Goal: Task Accomplishment & Management: Complete application form

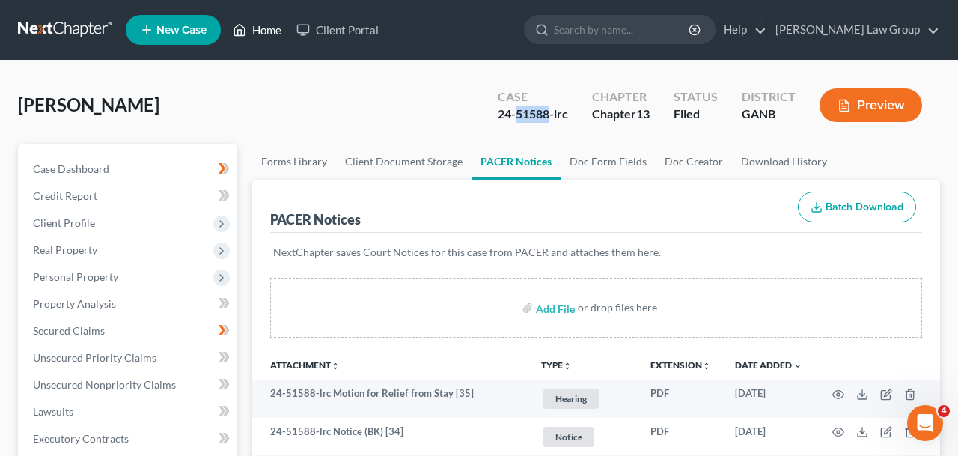
click at [251, 34] on link "Home" at bounding box center [257, 29] width 64 height 27
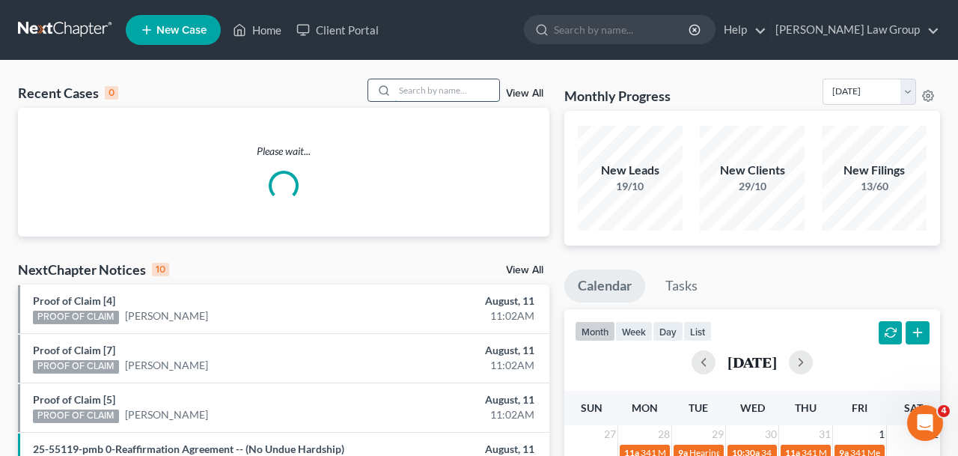
click at [455, 94] on input "search" at bounding box center [446, 90] width 105 height 22
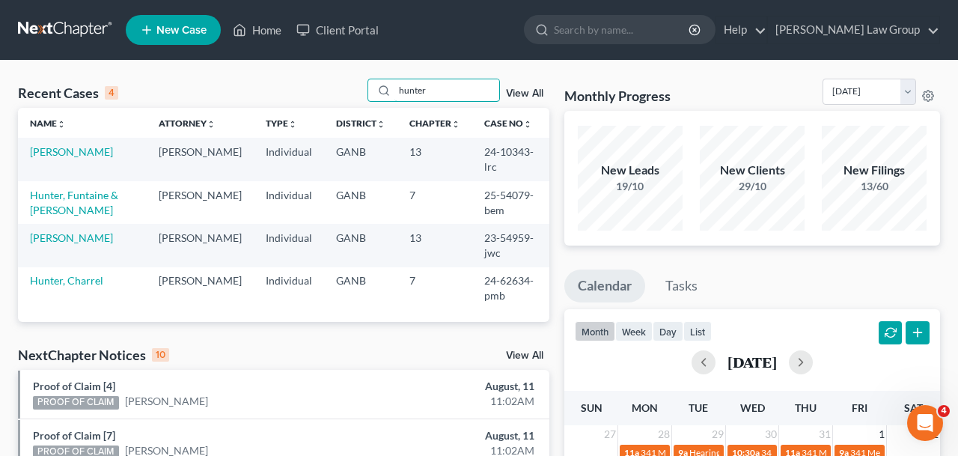
type input "hunter"
click at [57, 144] on td "[PERSON_NAME]" at bounding box center [82, 159] width 129 height 43
click at [61, 153] on link "[PERSON_NAME]" at bounding box center [71, 151] width 83 height 13
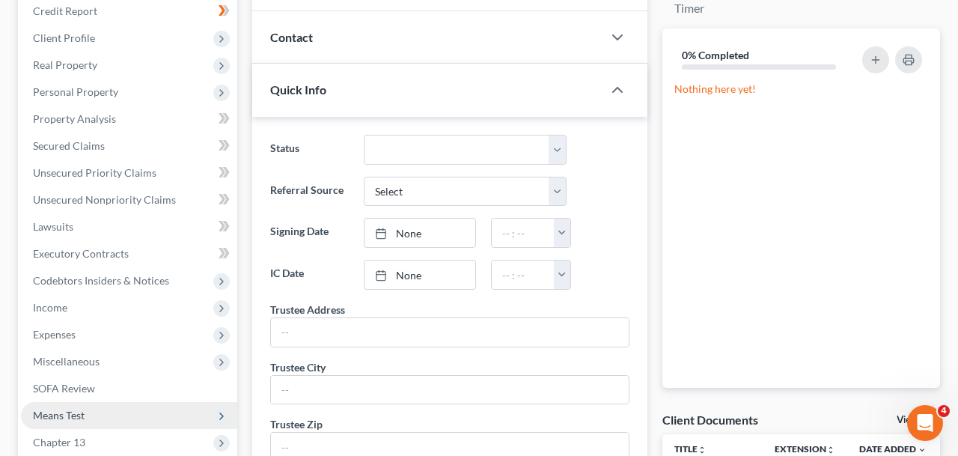
scroll to position [280, 0]
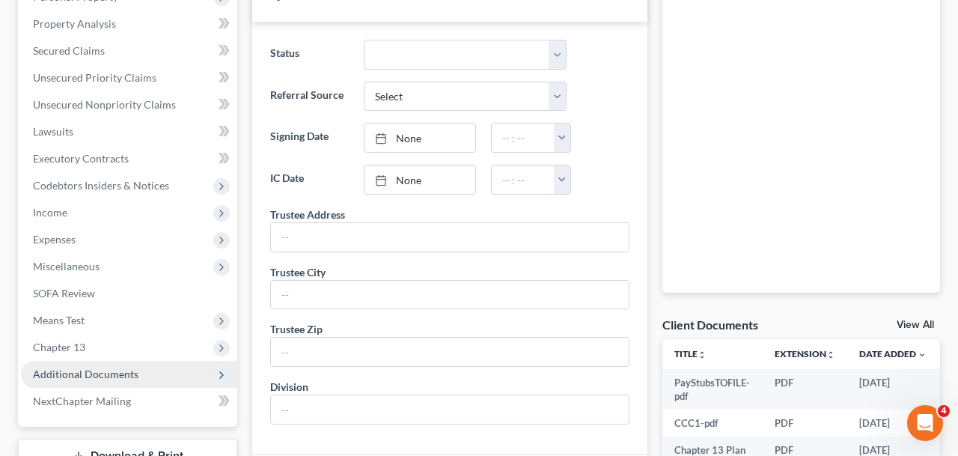
click at [130, 384] on span "Additional Documents" at bounding box center [129, 374] width 216 height 27
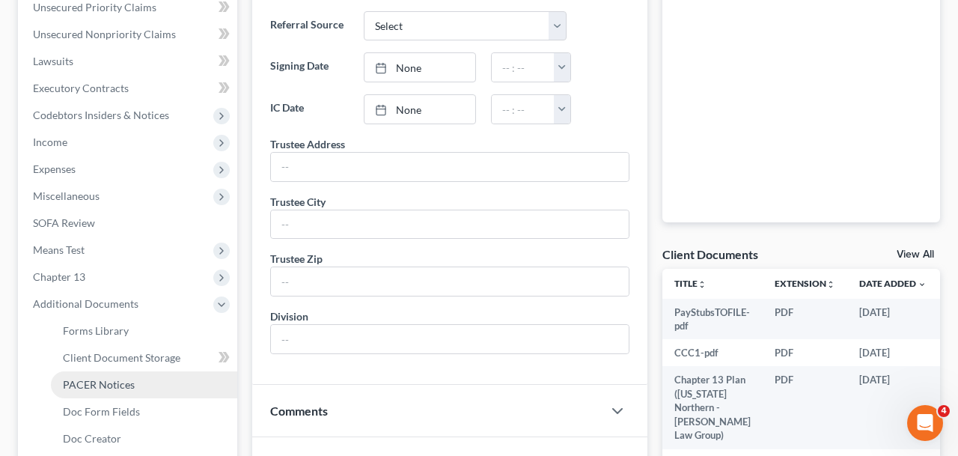
click at [131, 388] on span "PACER Notices" at bounding box center [99, 384] width 72 height 13
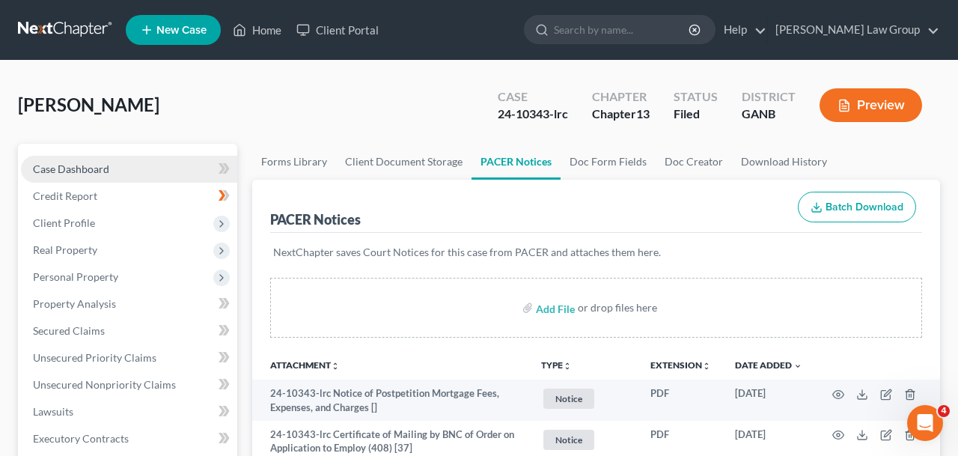
click at [163, 173] on link "Case Dashboard" at bounding box center [129, 169] width 216 height 27
select select "3"
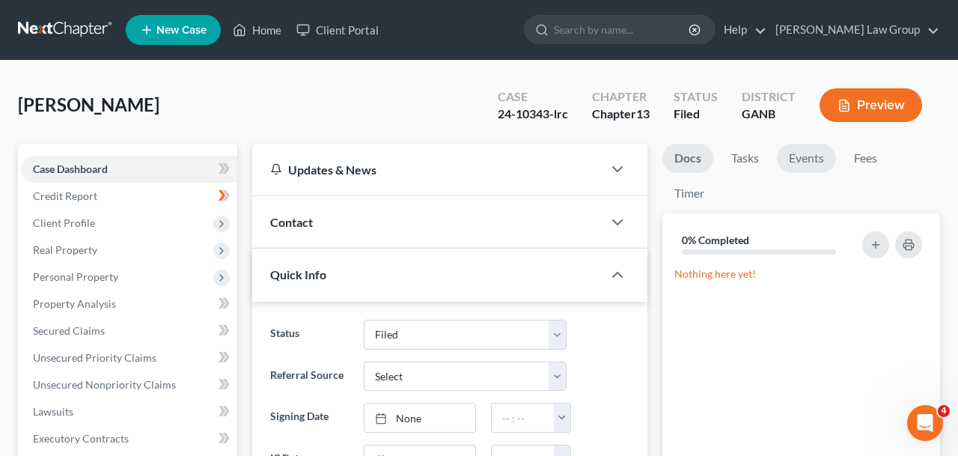
click at [801, 168] on link "Events" at bounding box center [806, 158] width 59 height 29
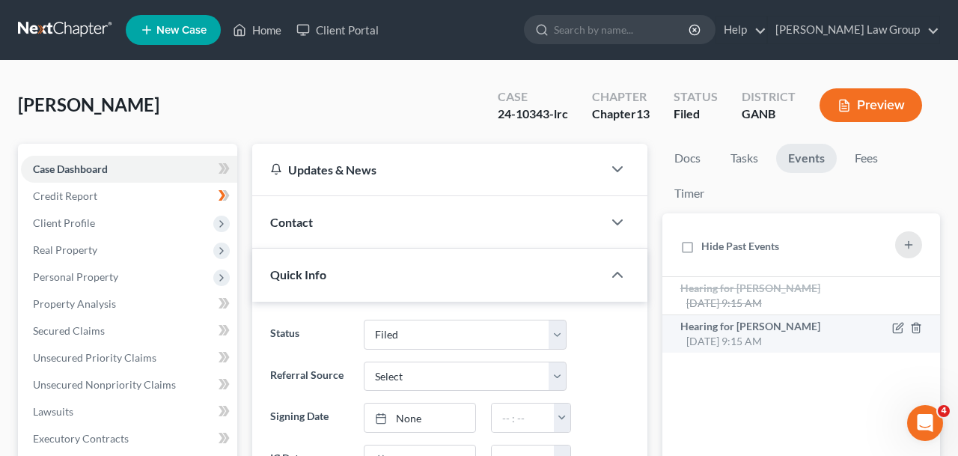
click at [790, 331] on span "Hearing for [PERSON_NAME]" at bounding box center [750, 325] width 140 height 13
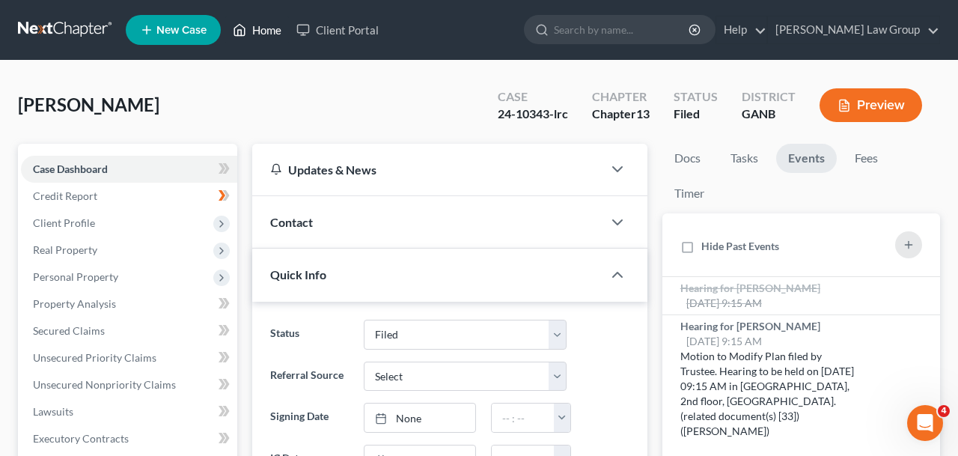
click at [268, 43] on link "Home" at bounding box center [257, 29] width 64 height 27
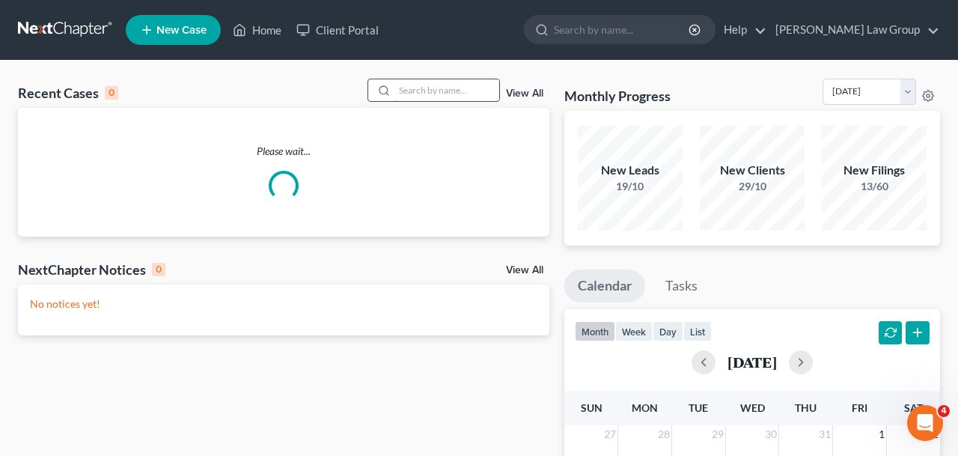
click at [437, 88] on input "search" at bounding box center [446, 90] width 105 height 22
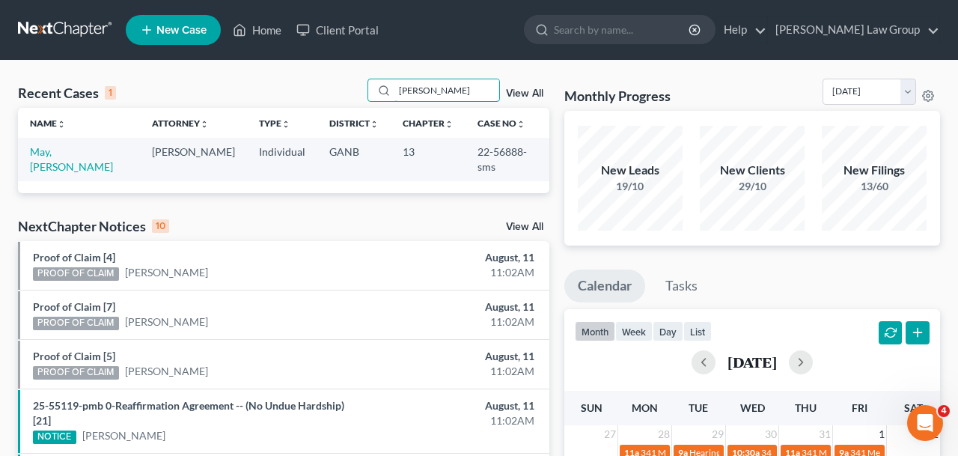
type input "[PERSON_NAME]"
click at [63, 153] on link "May, [PERSON_NAME]" at bounding box center [71, 159] width 83 height 28
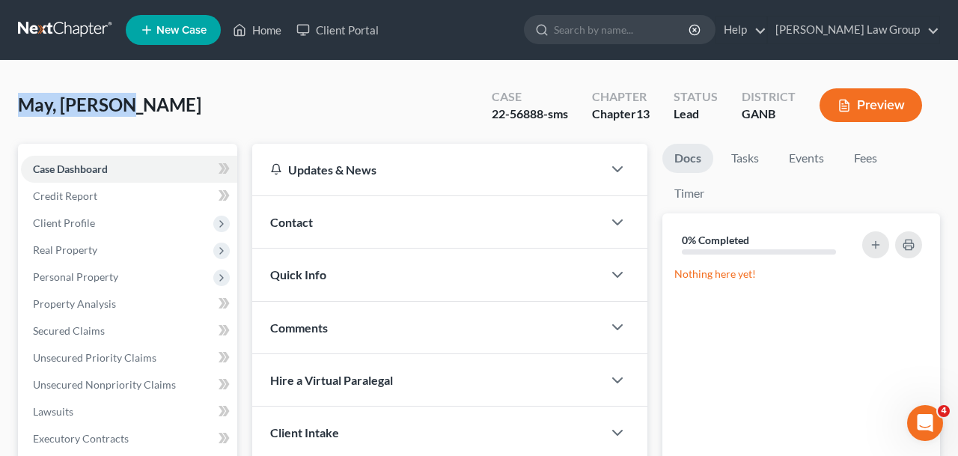
drag, startPoint x: 157, startPoint y: 107, endPoint x: 3, endPoint y: 108, distance: 154.1
click at [3, 108] on div "May, [PERSON_NAME] Upgraded Case 22-56888-sms Chapter Chapter 13 Status Lead Di…" at bounding box center [479, 442] width 958 height 762
copy span "May, [PERSON_NAME]"
click at [241, 29] on icon at bounding box center [239, 30] width 13 height 18
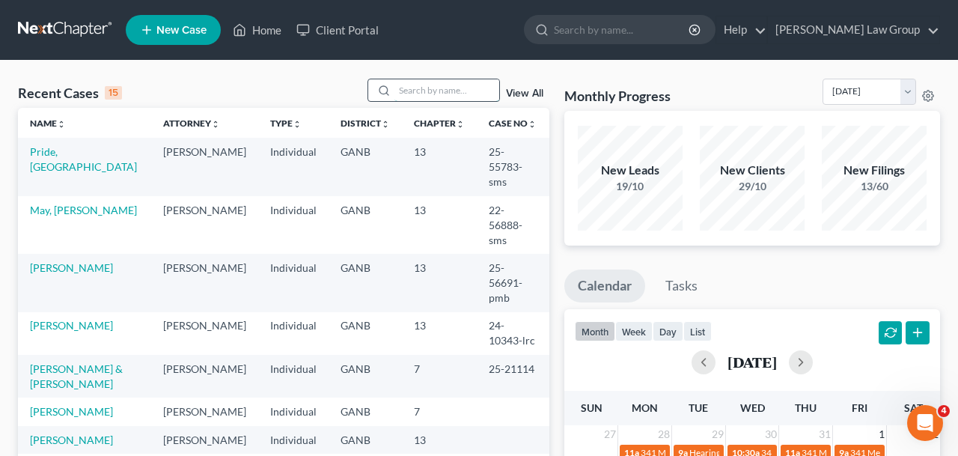
click at [411, 82] on input "search" at bounding box center [446, 90] width 105 height 22
type input "n"
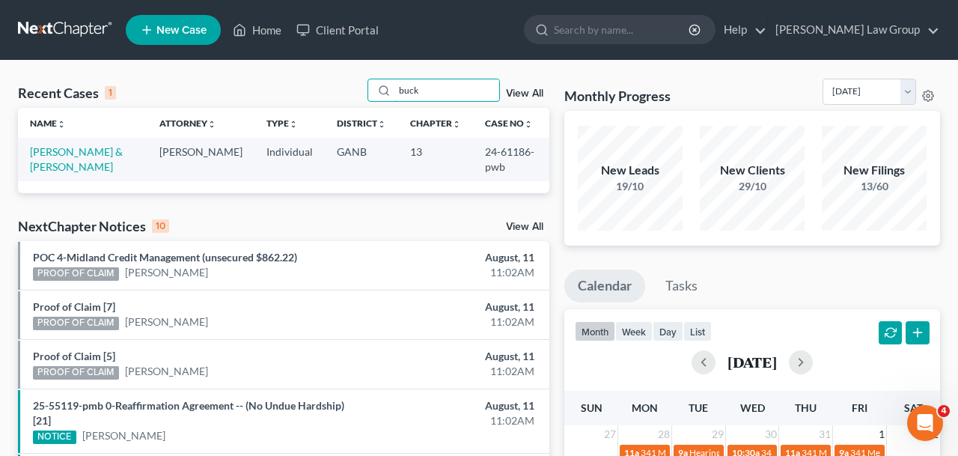
type input "buck"
click at [111, 144] on td "[PERSON_NAME] & [PERSON_NAME]" at bounding box center [82, 159] width 129 height 43
click at [115, 151] on link "[PERSON_NAME] & [PERSON_NAME]" at bounding box center [76, 159] width 93 height 28
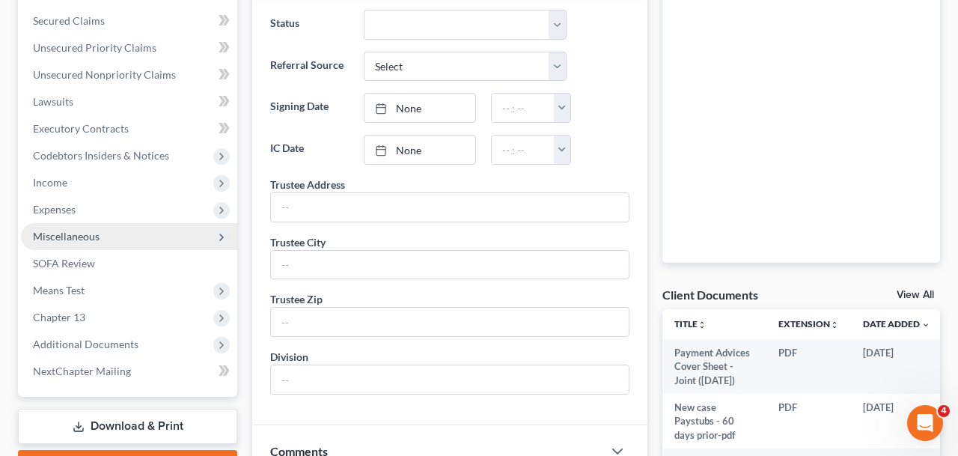
scroll to position [306, 0]
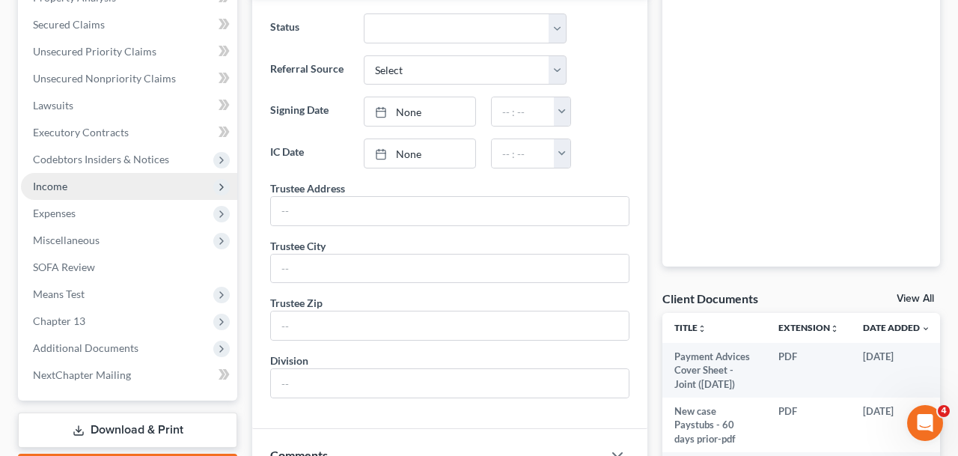
click at [126, 191] on span "Income" at bounding box center [129, 186] width 216 height 27
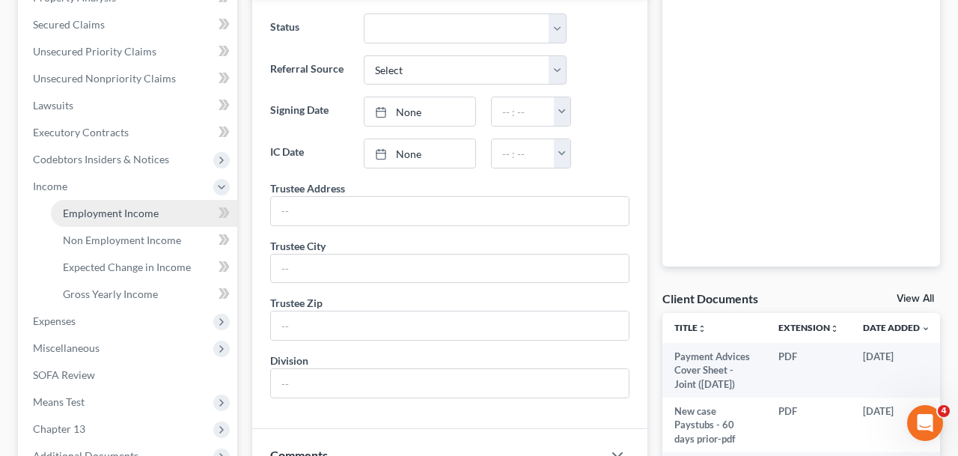
click at [133, 218] on span "Employment Income" at bounding box center [111, 212] width 96 height 13
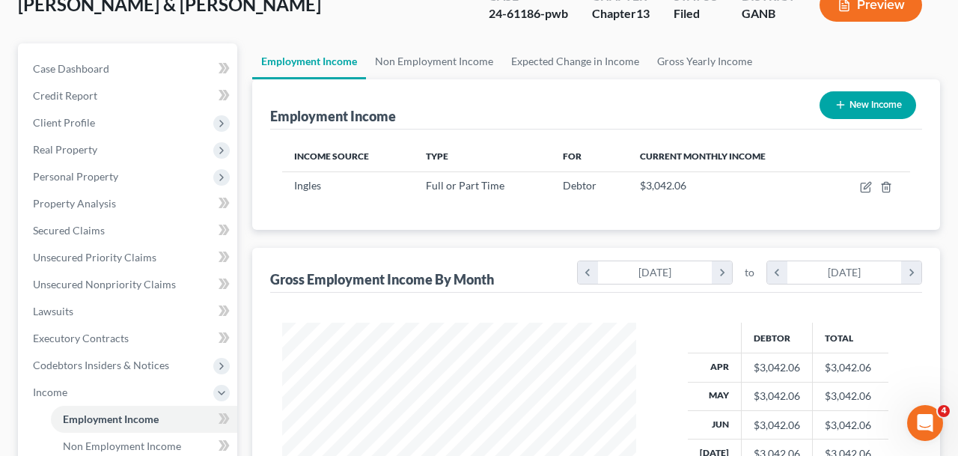
scroll to position [88, 0]
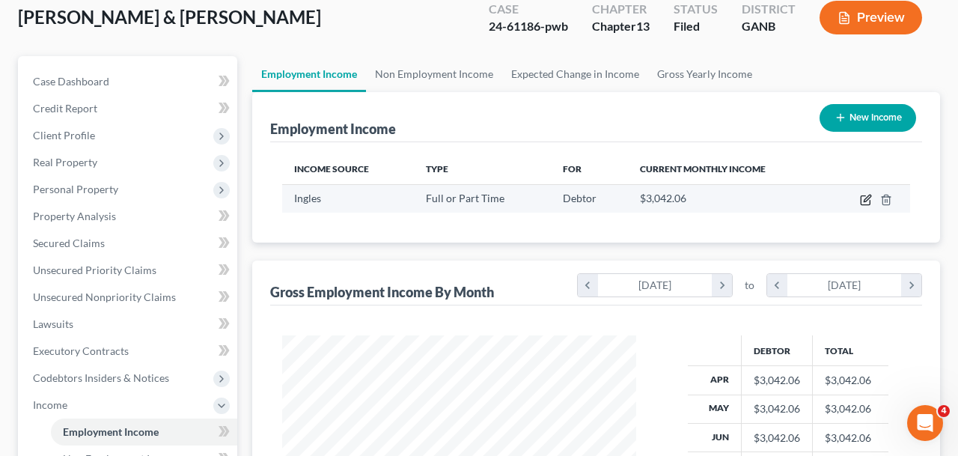
click at [864, 201] on icon "button" at bounding box center [866, 198] width 7 height 7
select select "0"
select select "10"
select select "0"
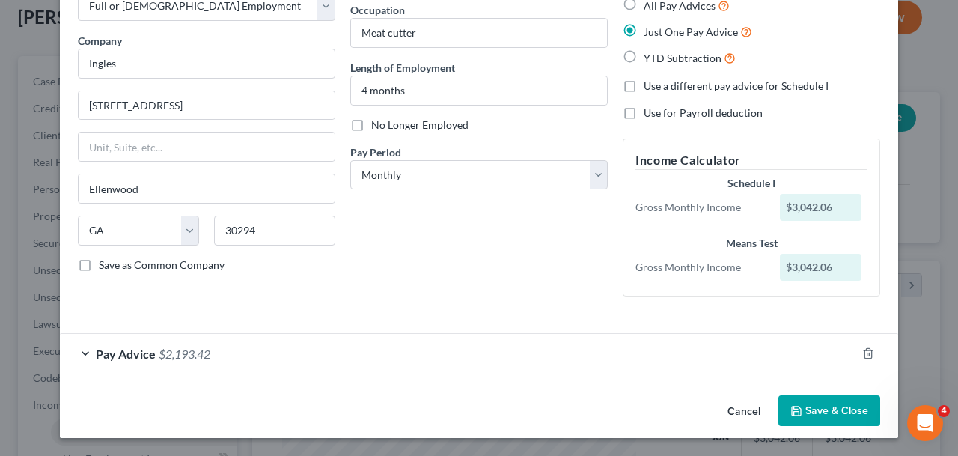
click at [243, 350] on div "Pay Advice $2,193.42" at bounding box center [458, 354] width 796 height 40
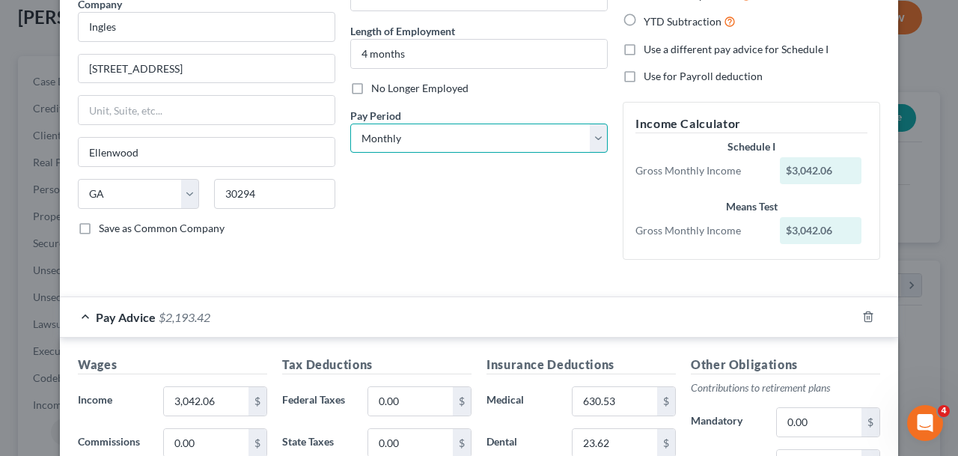
scroll to position [254, 0]
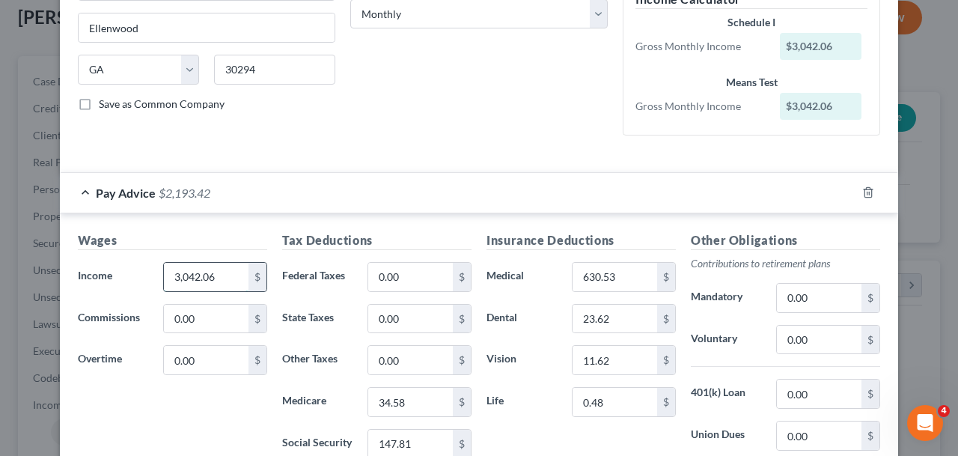
drag, startPoint x: 234, startPoint y: 280, endPoint x: 125, endPoint y: 280, distance: 109.2
click at [164, 280] on input "3,042.06" at bounding box center [206, 277] width 85 height 28
drag, startPoint x: 174, startPoint y: 281, endPoint x: 257, endPoint y: 281, distance: 82.3
click at [257, 281] on div "3,042.06 $" at bounding box center [215, 277] width 104 height 30
type input "686.09"
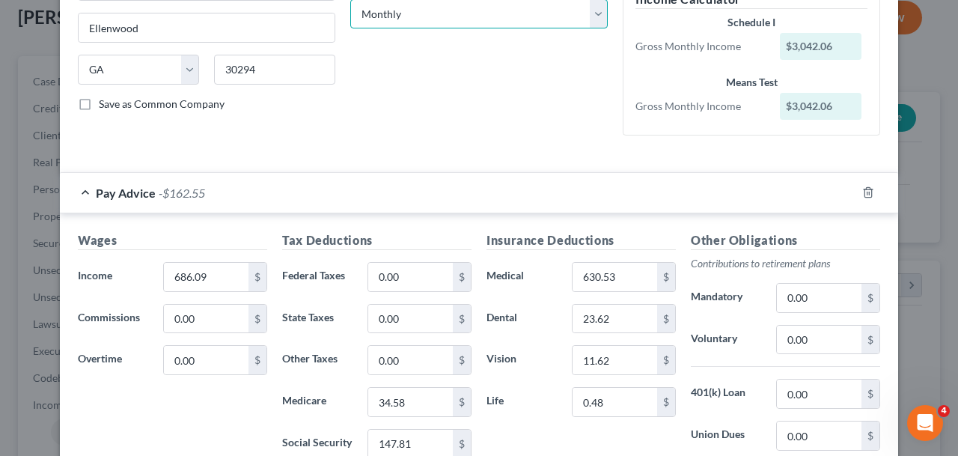
click at [350, 0] on select "Select Monthly Twice Monthly Every Other Week Weekly" at bounding box center [478, 14] width 257 height 30
select select "3"
click option "Weekly" at bounding box center [0, 0] width 0 height 0
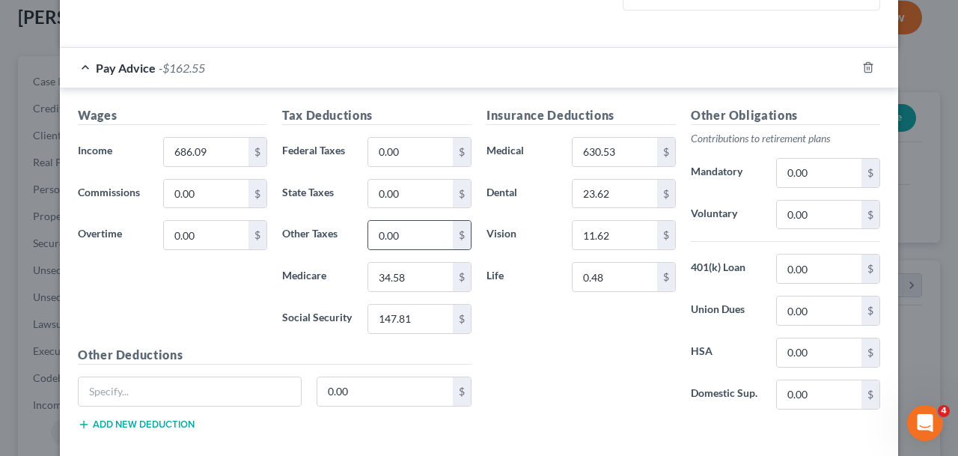
scroll to position [381, 0]
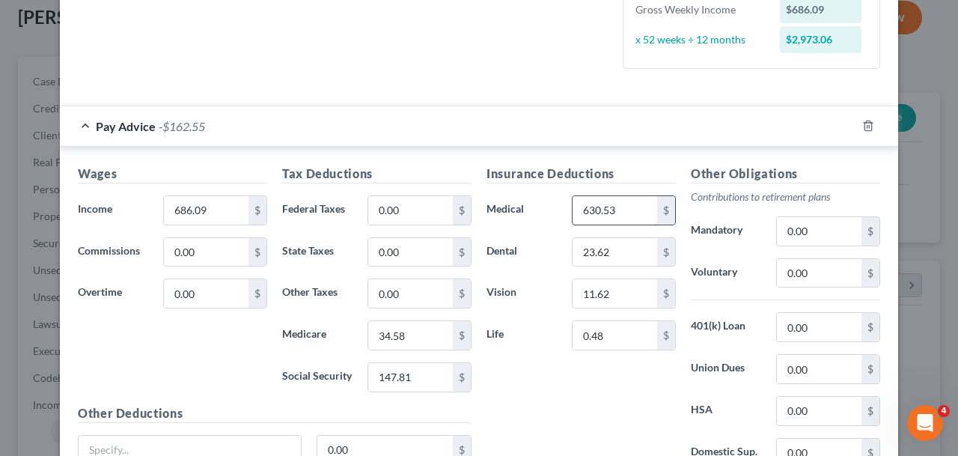
drag, startPoint x: 635, startPoint y: 214, endPoint x: 513, endPoint y: 214, distance: 122.0
click at [572, 214] on input "630.53" at bounding box center [614, 210] width 85 height 28
drag, startPoint x: 580, startPoint y: 212, endPoint x: 647, endPoint y: 212, distance: 67.3
click at [647, 212] on input "630.53" at bounding box center [614, 210] width 85 height 28
type input "145.51"
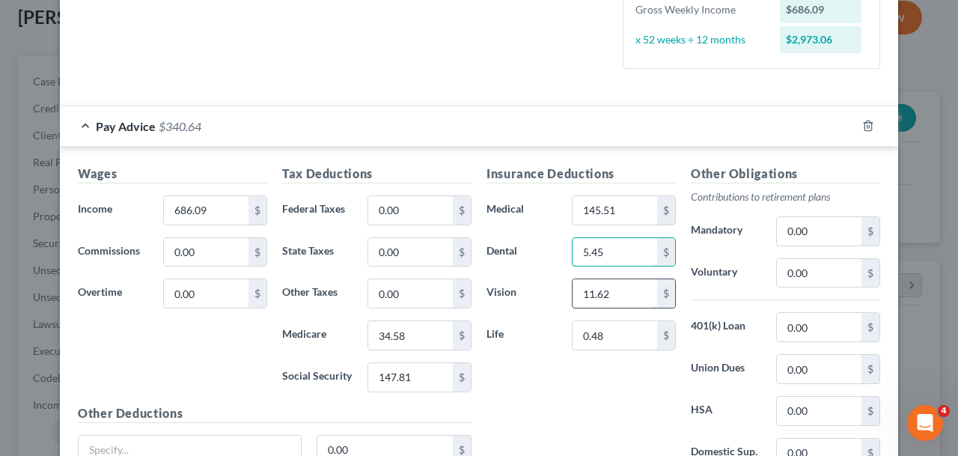
type input "5.45"
type input "2.45"
type input "13.60"
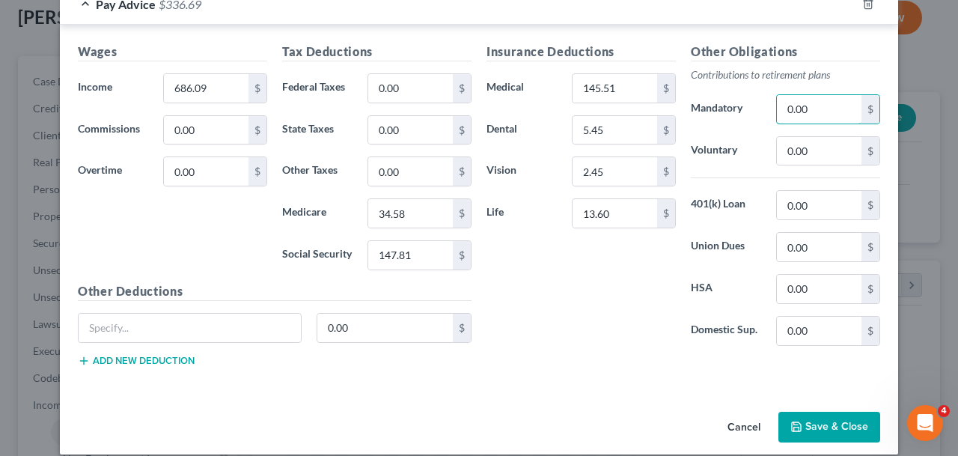
scroll to position [507, 0]
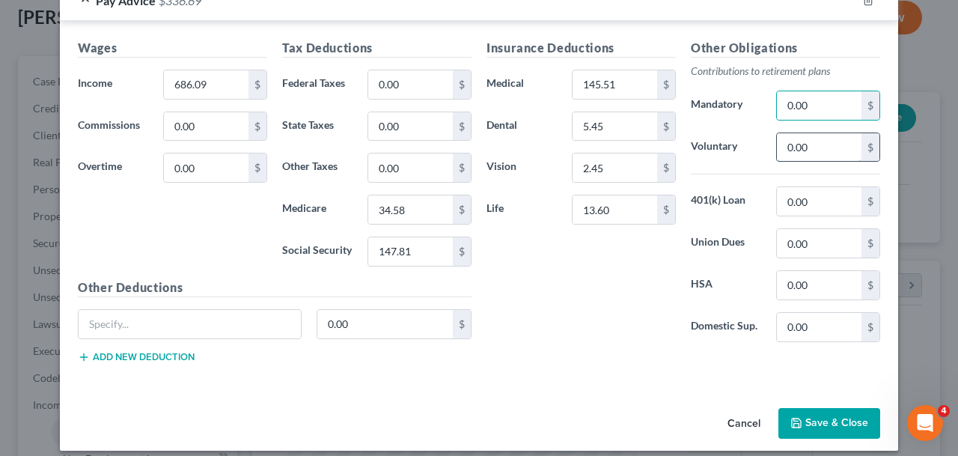
click at [821, 150] on input "0.00" at bounding box center [819, 147] width 85 height 28
type input "16.01"
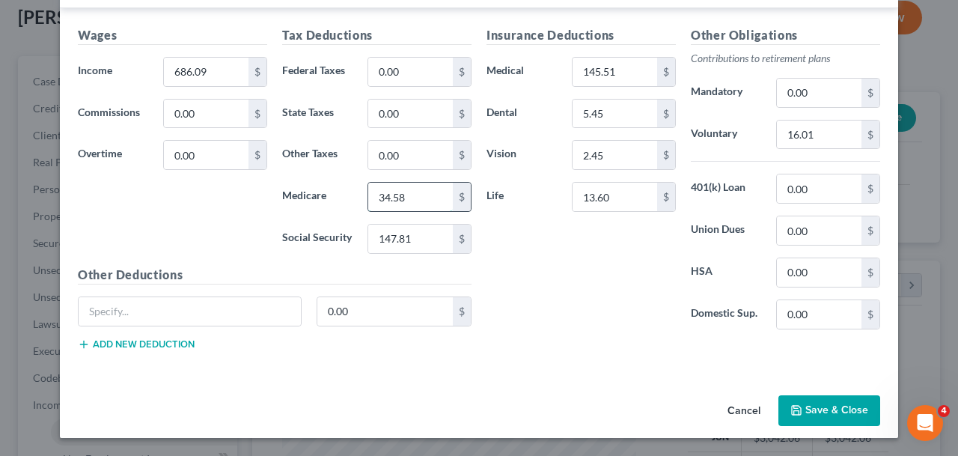
click at [434, 196] on input "34.58" at bounding box center [410, 197] width 85 height 28
type input "33.02"
type input "30.90"
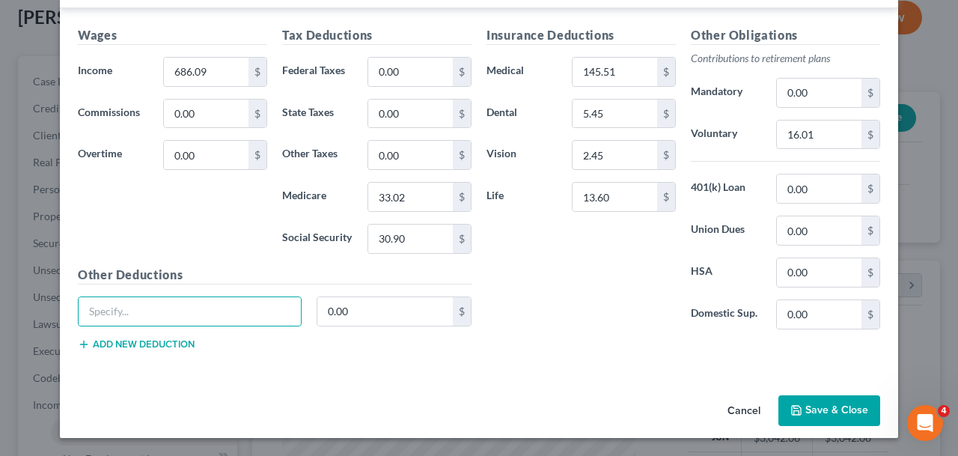
click at [814, 414] on button "Save & Close" at bounding box center [829, 410] width 102 height 31
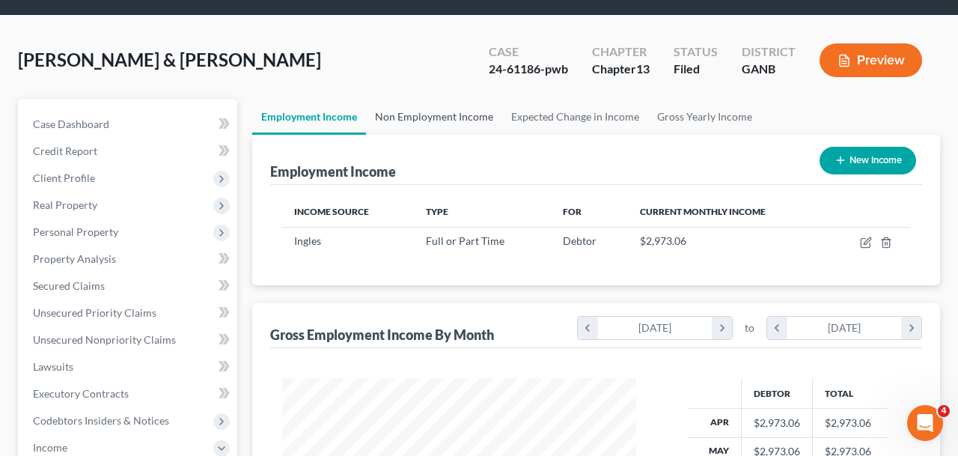
click at [442, 119] on link "Non Employment Income" at bounding box center [434, 117] width 136 height 36
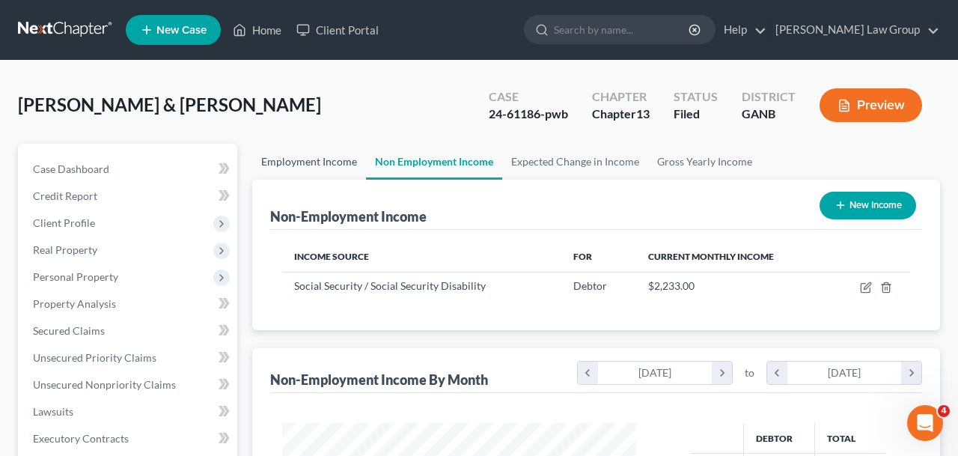
click at [316, 159] on link "Employment Income" at bounding box center [309, 162] width 114 height 36
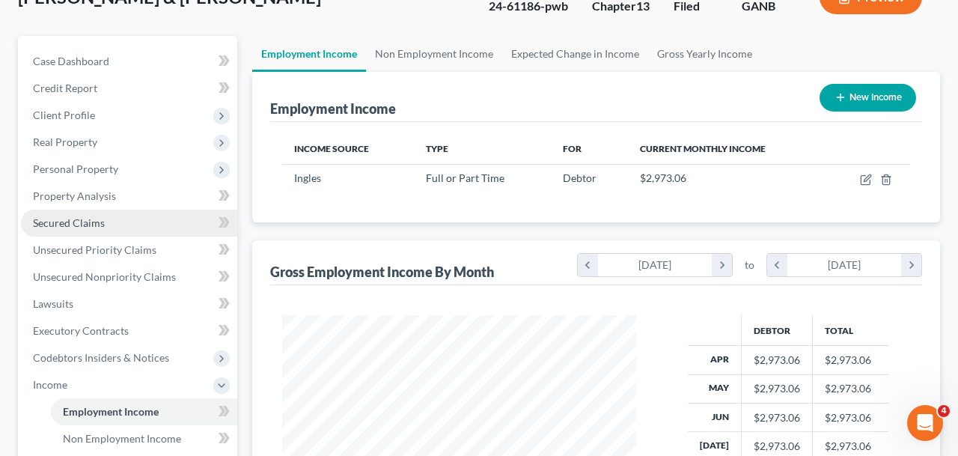
scroll to position [323, 0]
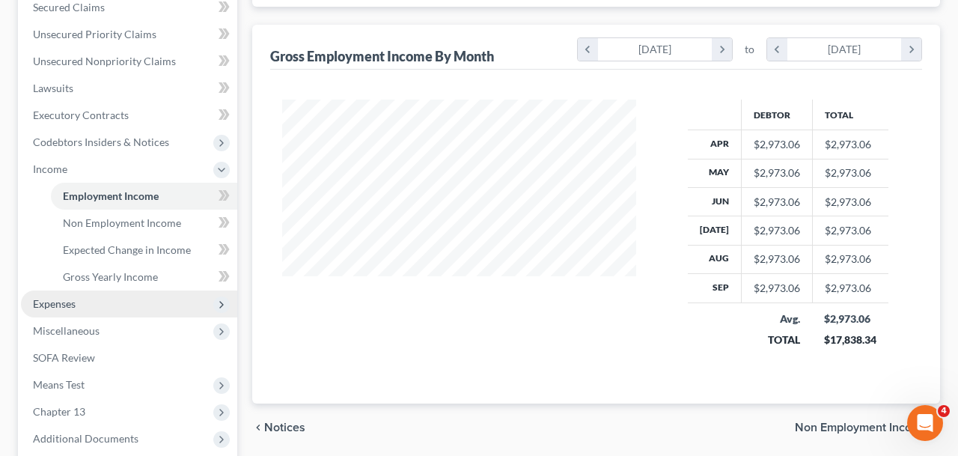
click at [168, 309] on span "Expenses" at bounding box center [129, 303] width 216 height 27
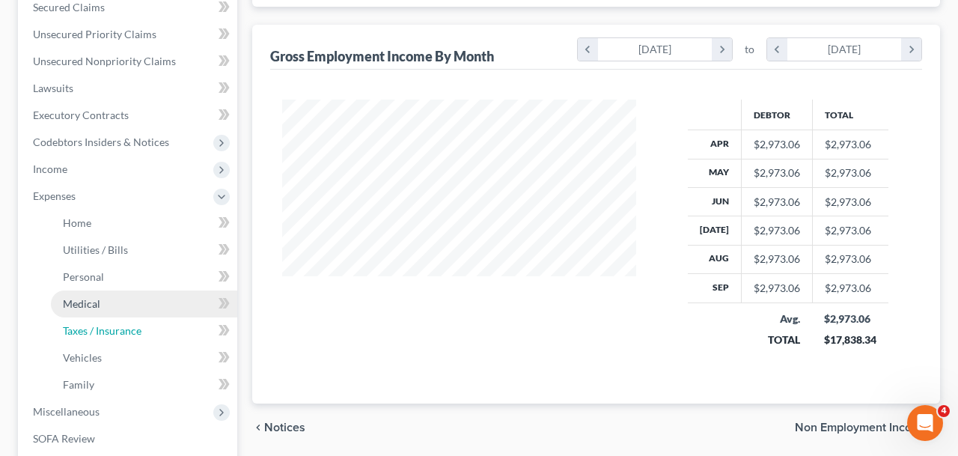
click at [168, 331] on link "Taxes / Insurance" at bounding box center [144, 330] width 186 height 27
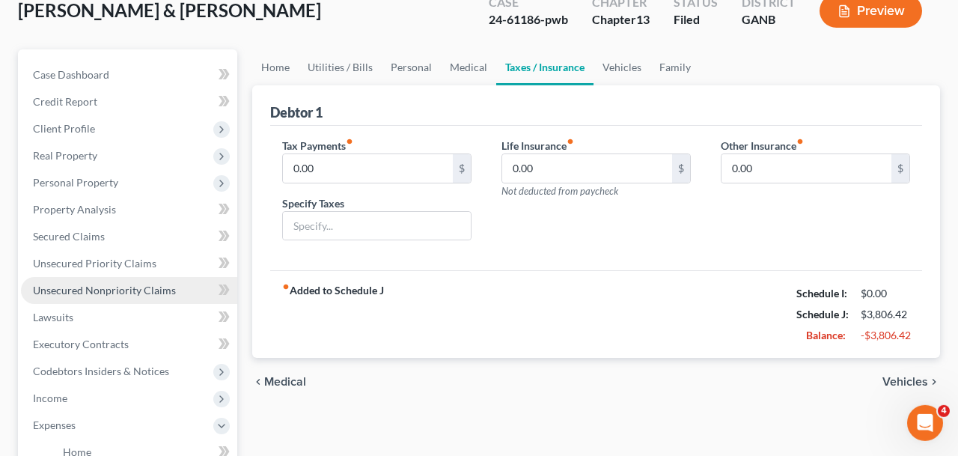
scroll to position [207, 0]
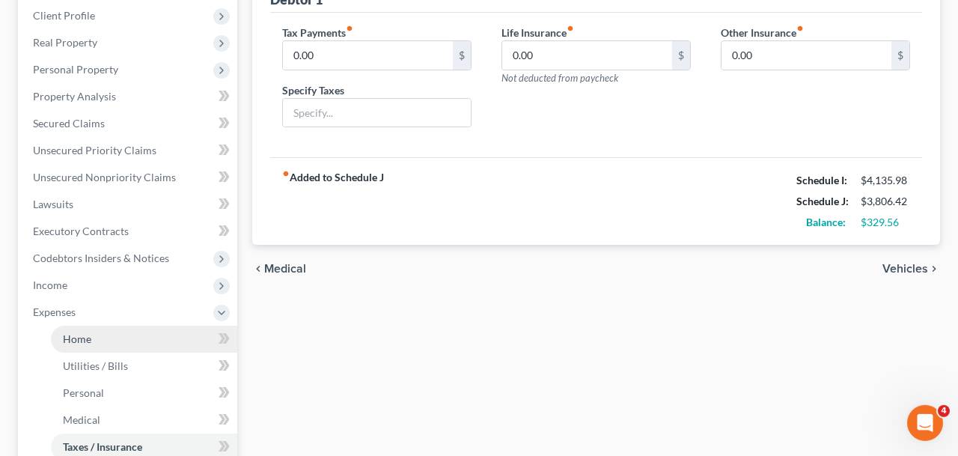
click at [124, 334] on link "Home" at bounding box center [144, 338] width 186 height 27
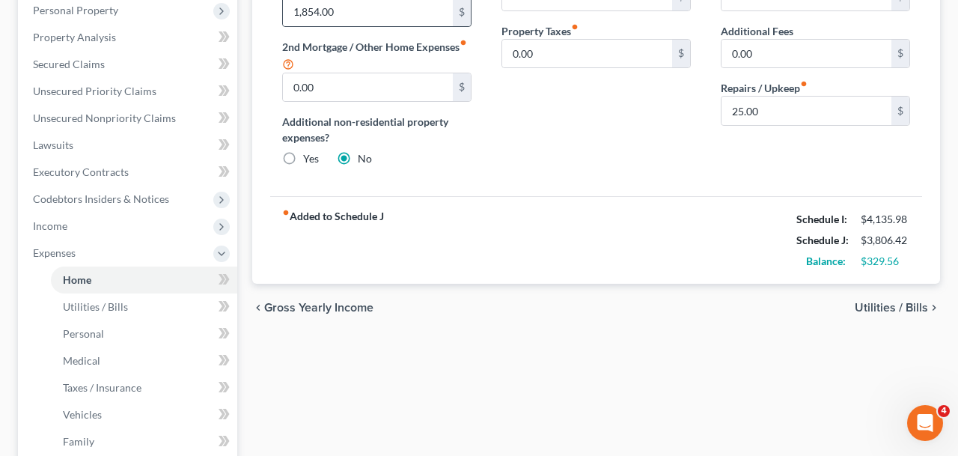
scroll to position [280, 0]
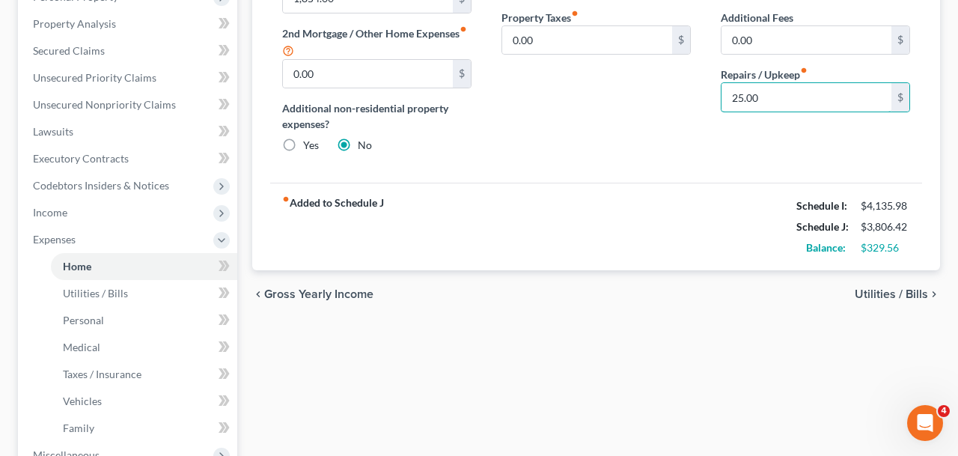
drag, startPoint x: 806, startPoint y: 105, endPoint x: 631, endPoint y: 103, distance: 174.3
click at [721, 105] on input "25.00" at bounding box center [806, 97] width 170 height 28
drag, startPoint x: 734, startPoint y: 93, endPoint x: 818, endPoint y: 93, distance: 84.5
click at [818, 93] on input "25.00" at bounding box center [806, 97] width 170 height 28
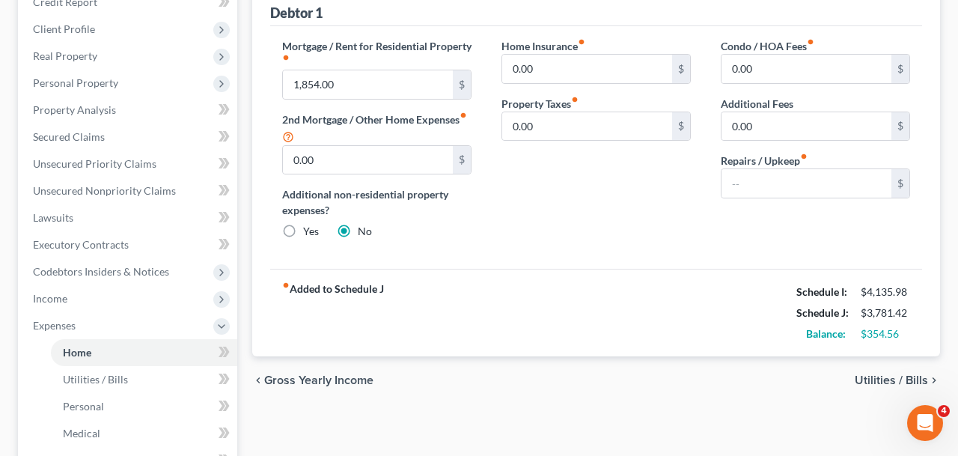
scroll to position [186, 0]
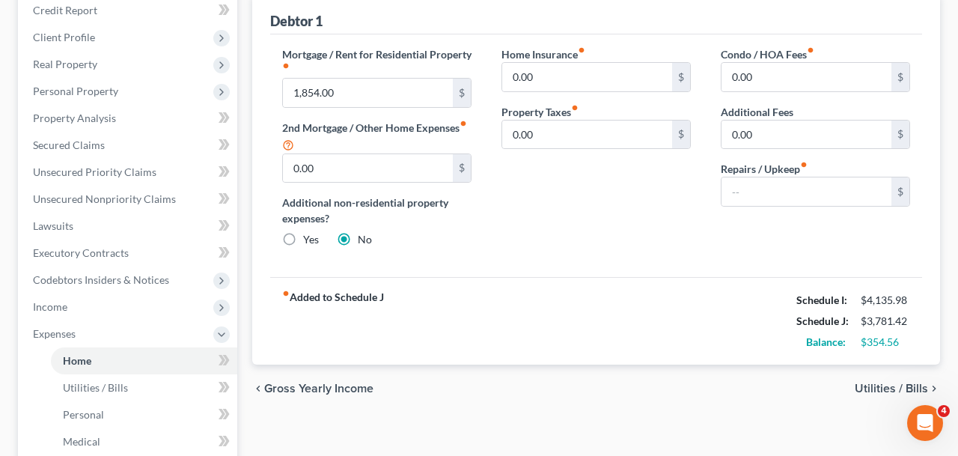
click at [878, 386] on span "Utilities / Bills" at bounding box center [890, 388] width 73 height 12
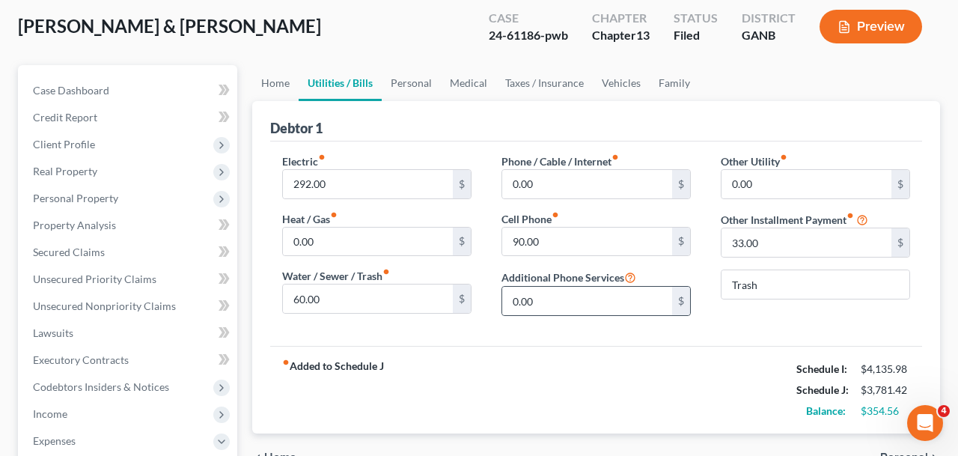
scroll to position [93, 0]
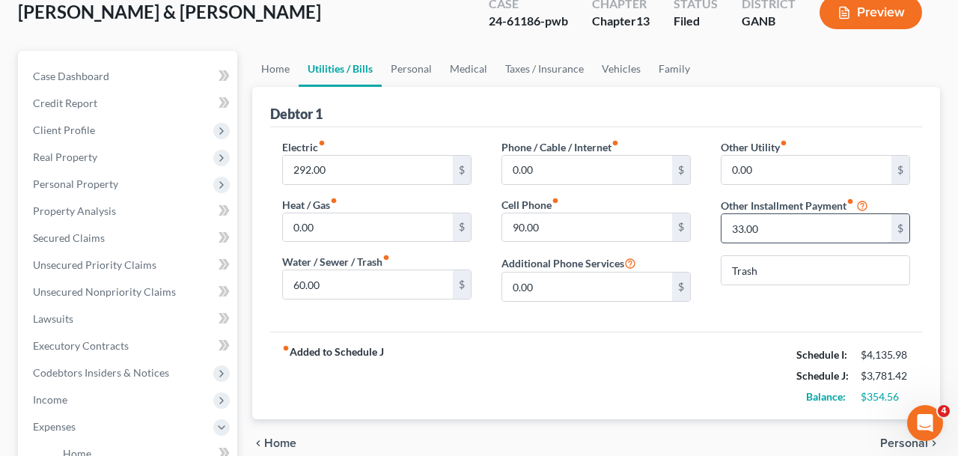
drag, startPoint x: 780, startPoint y: 233, endPoint x: 717, endPoint y: 233, distance: 62.1
click at [721, 233] on input "33.00" at bounding box center [806, 228] width 170 height 28
drag, startPoint x: 732, startPoint y: 227, endPoint x: 838, endPoint y: 225, distance: 105.5
click at [838, 227] on input "33.00" at bounding box center [806, 228] width 170 height 28
click at [672, 331] on div "fiber_manual_record Added to Schedule J Schedule I: $4,135.98 Schedule J: $3,74…" at bounding box center [596, 375] width 652 height 88
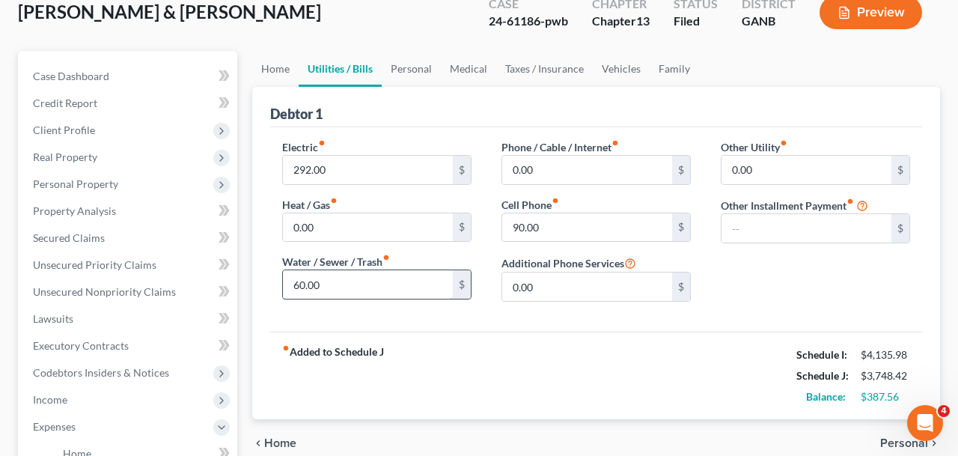
click at [353, 287] on input "60.00" at bounding box center [368, 284] width 170 height 28
type input "20"
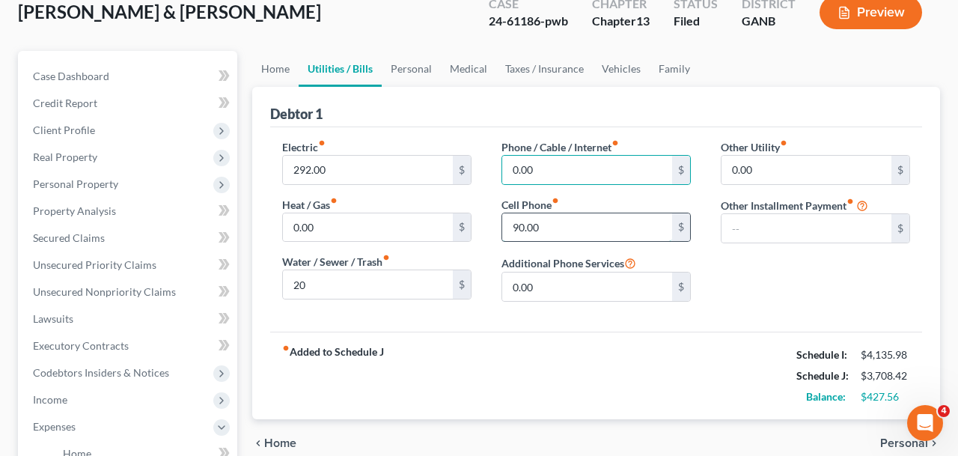
click at [532, 222] on input "90.00" at bounding box center [587, 227] width 170 height 28
type input "45"
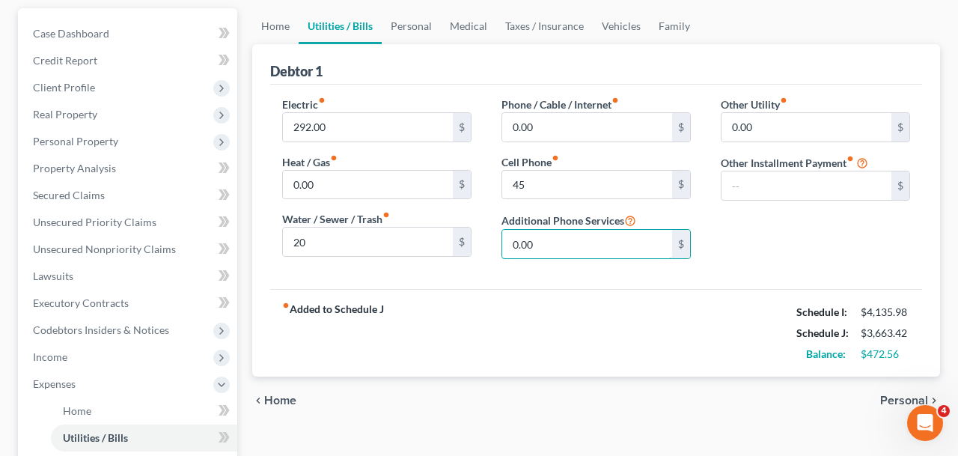
scroll to position [140, 0]
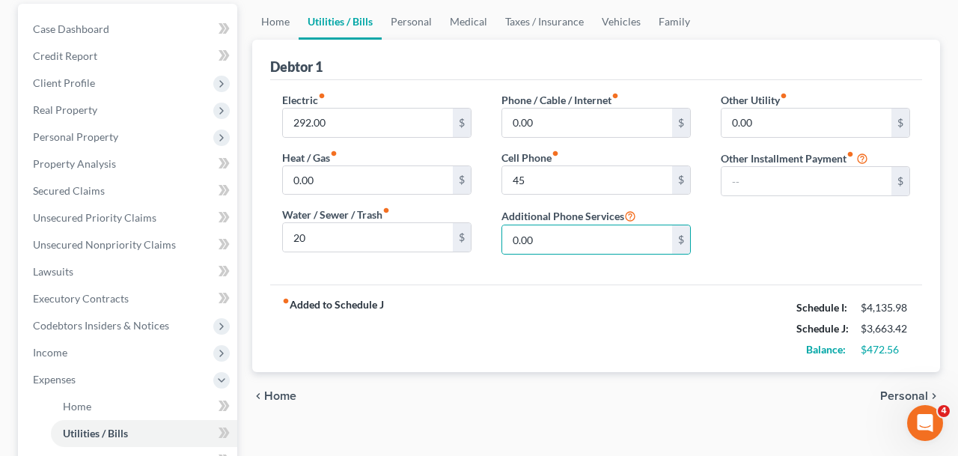
click at [887, 400] on span "Personal" at bounding box center [904, 396] width 48 height 12
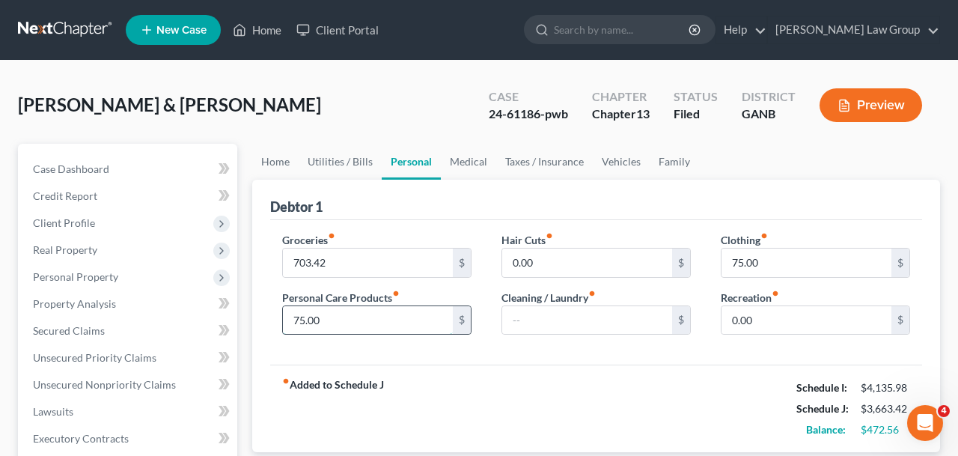
drag, startPoint x: 368, startPoint y: 325, endPoint x: 343, endPoint y: 325, distance: 25.4
click at [343, 325] on input "75.00" at bounding box center [368, 320] width 170 height 28
type input "25"
click at [774, 263] on input "75.00" at bounding box center [806, 262] width 170 height 28
type input "10"
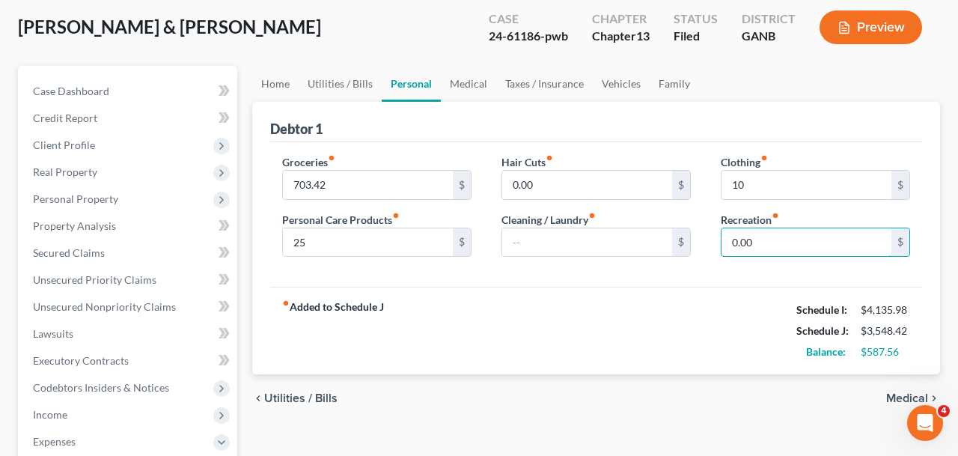
scroll to position [77, 0]
click at [900, 397] on span "Medical" at bounding box center [907, 399] width 42 height 12
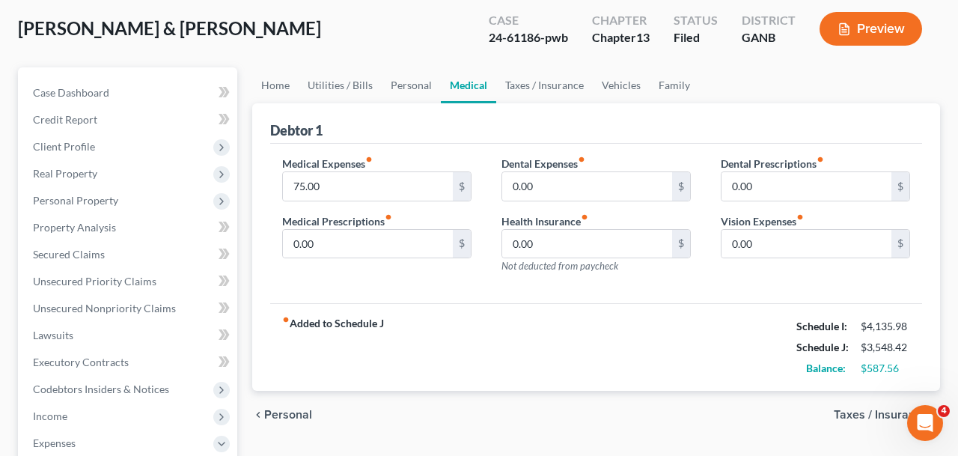
scroll to position [82, 0]
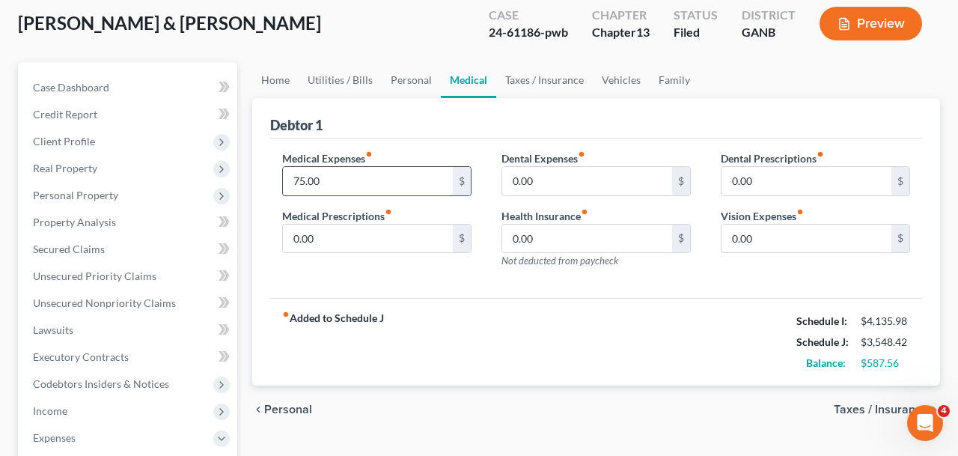
drag, startPoint x: 385, startPoint y: 187, endPoint x: 213, endPoint y: 185, distance: 172.1
click at [283, 185] on input "75.00" at bounding box center [368, 181] width 170 height 28
drag, startPoint x: 297, startPoint y: 177, endPoint x: 425, endPoint y: 177, distance: 127.9
click at [424, 177] on input "75.00" at bounding box center [368, 181] width 170 height 28
type input "7"
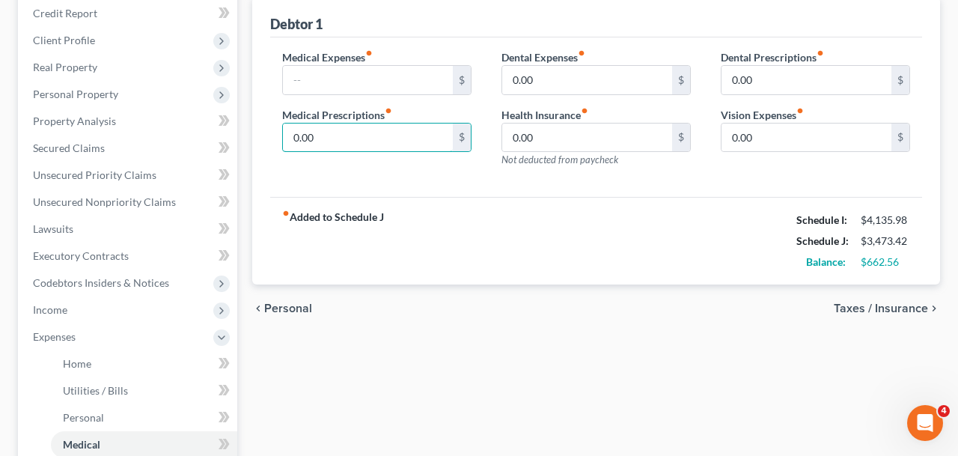
scroll to position [286, 0]
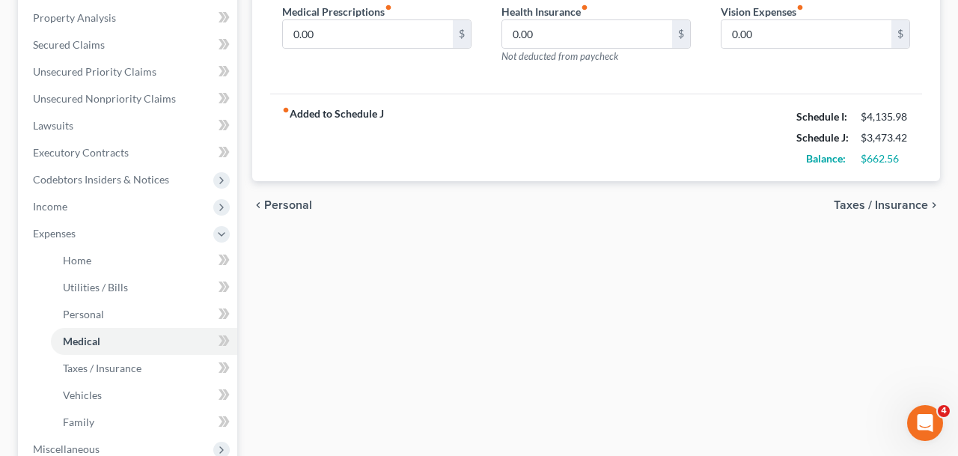
click at [862, 205] on span "Taxes / Insurance" at bounding box center [880, 205] width 94 height 12
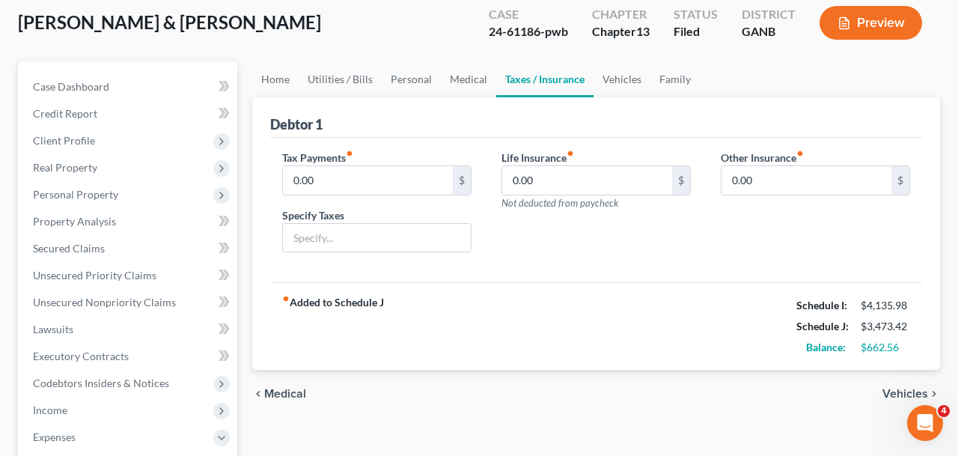
scroll to position [85, 0]
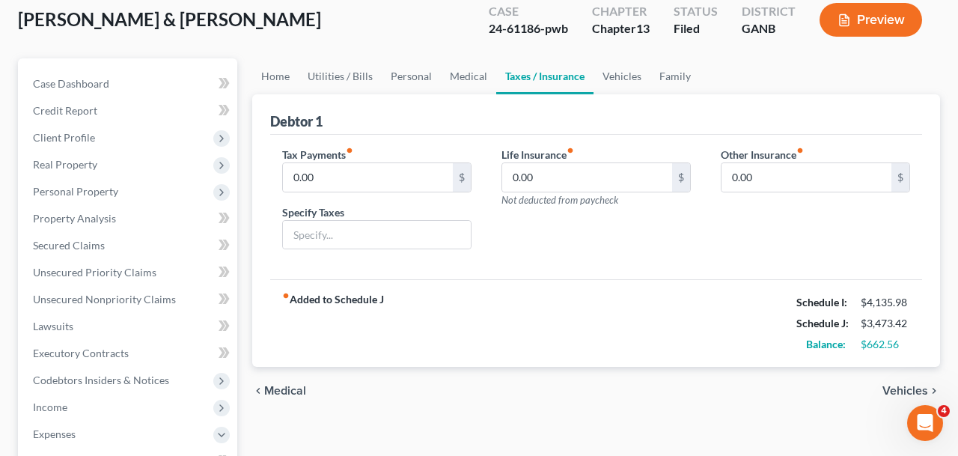
click at [905, 386] on span "Vehicles" at bounding box center [905, 391] width 46 height 12
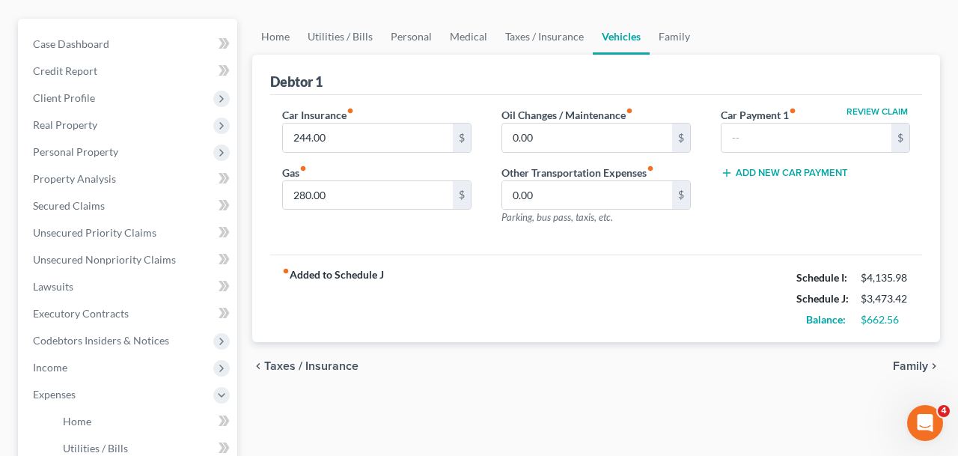
scroll to position [161, 0]
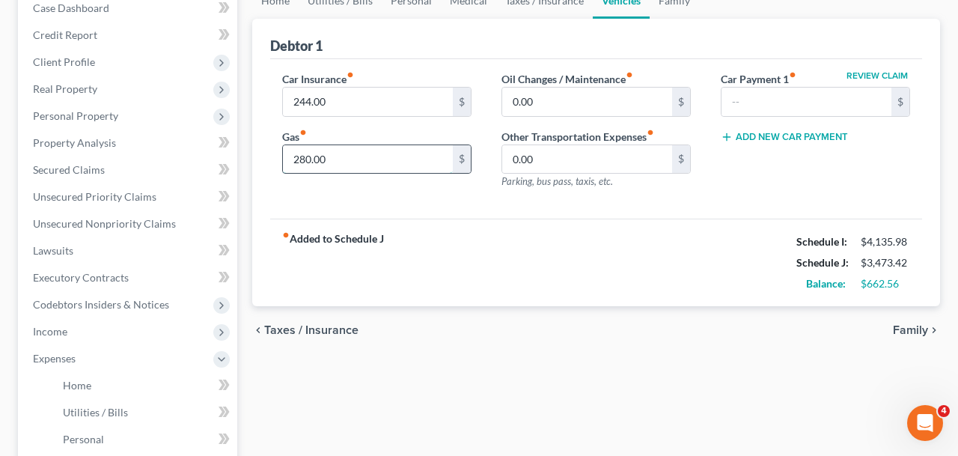
click at [305, 158] on input "280.00" at bounding box center [368, 159] width 170 height 28
type input "200"
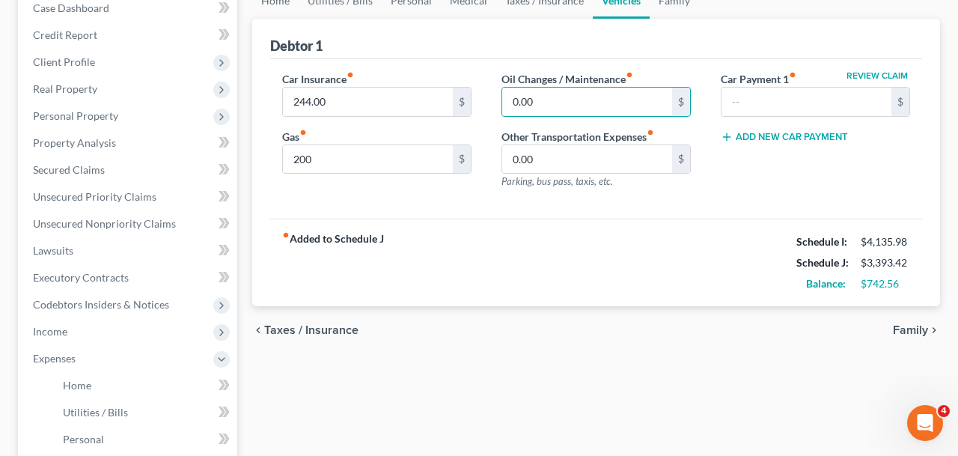
click at [439, 291] on div "fiber_manual_record Added to Schedule J Schedule I: $4,135.98 Schedule J: $3,39…" at bounding box center [596, 262] width 652 height 88
click at [300, 334] on span "Taxes / Insurance" at bounding box center [311, 330] width 94 height 12
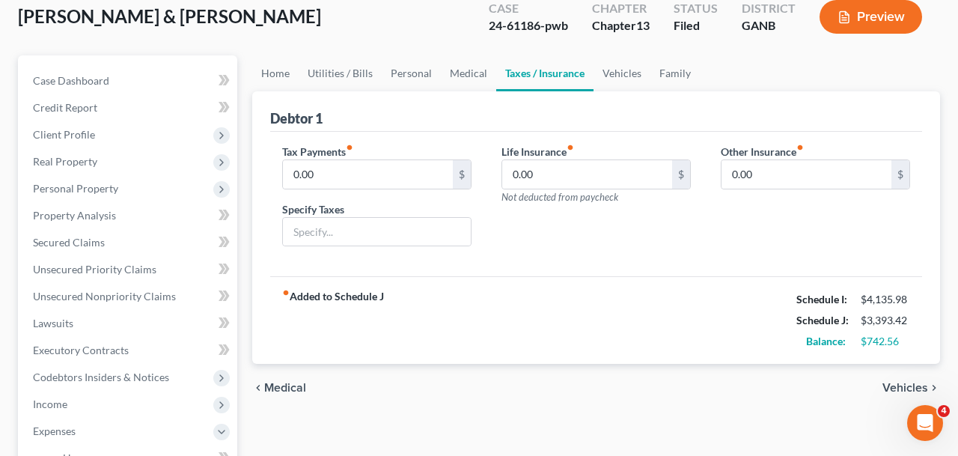
click at [290, 383] on span "Medical" at bounding box center [285, 388] width 42 height 12
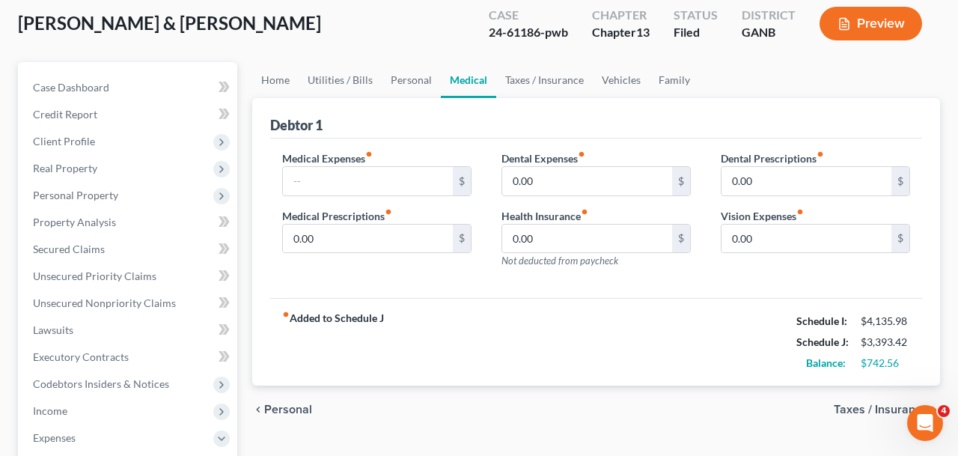
click at [292, 408] on span "Personal" at bounding box center [288, 409] width 48 height 12
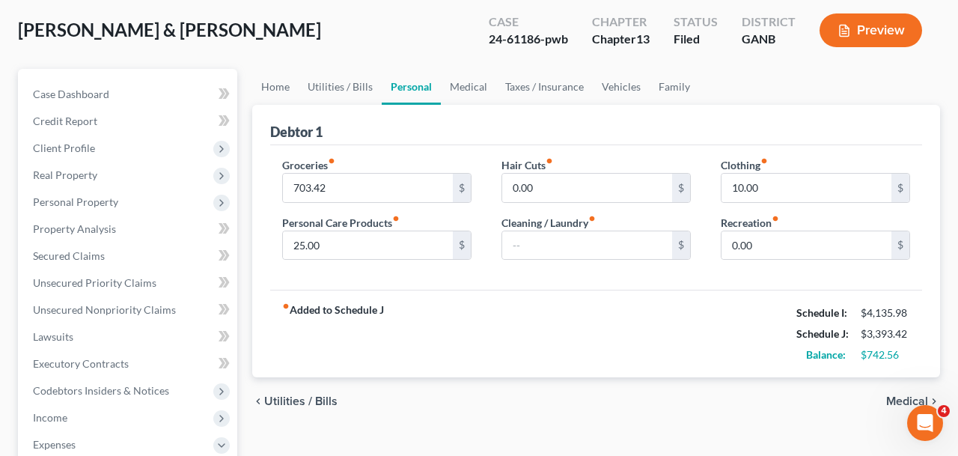
scroll to position [78, 0]
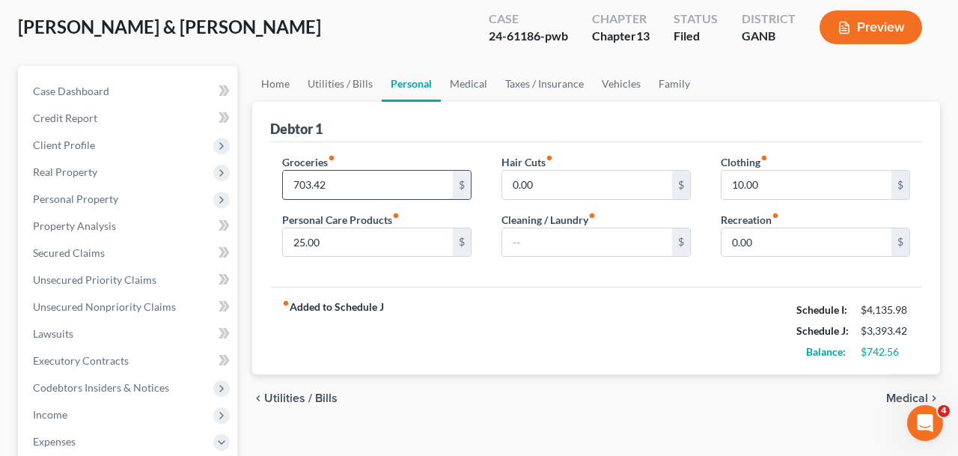
click at [361, 183] on input "703.42" at bounding box center [368, 185] width 170 height 28
click at [334, 178] on input "660" at bounding box center [368, 185] width 170 height 28
click at [349, 178] on input "663.02" at bounding box center [368, 185] width 170 height 28
type input "663"
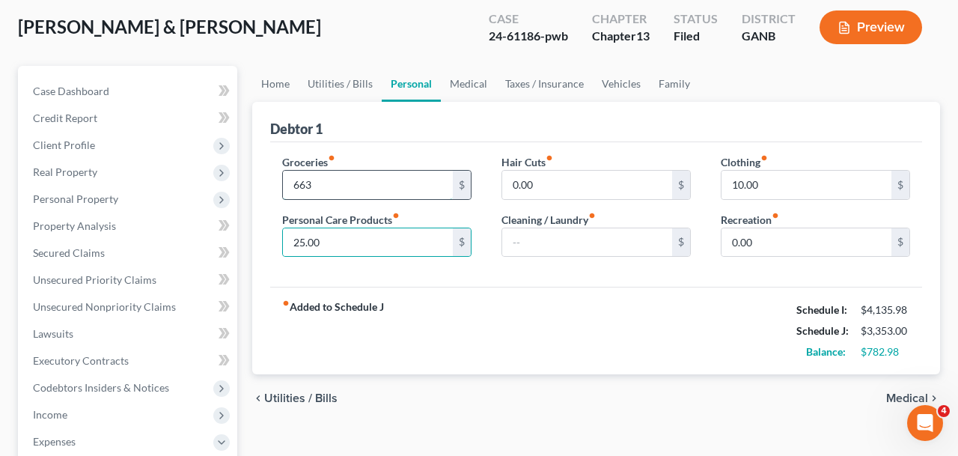
click at [331, 181] on input "663" at bounding box center [368, 185] width 170 height 28
click at [331, 181] on input "660" at bounding box center [368, 185] width 170 height 28
type input "656.98"
click at [403, 349] on div "fiber_manual_record Added to Schedule J Schedule I: $4,135.98 Schedule J: $3,34…" at bounding box center [596, 331] width 652 height 88
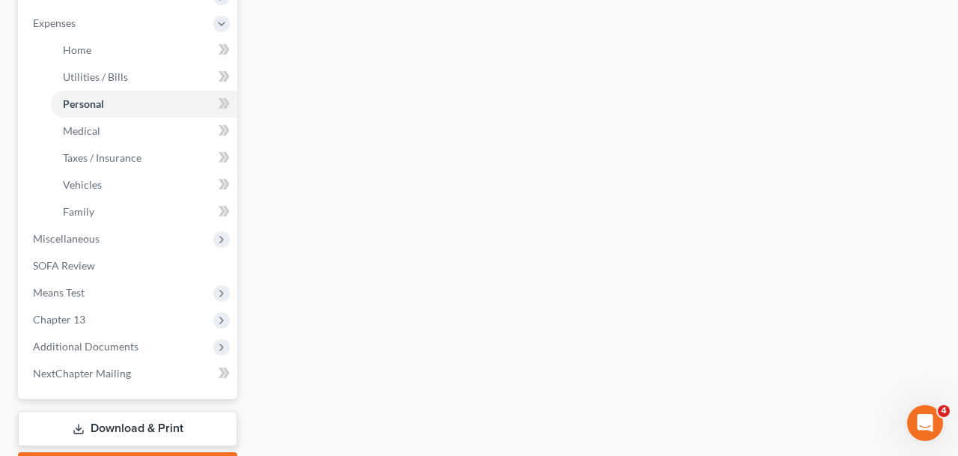
scroll to position [512, 0]
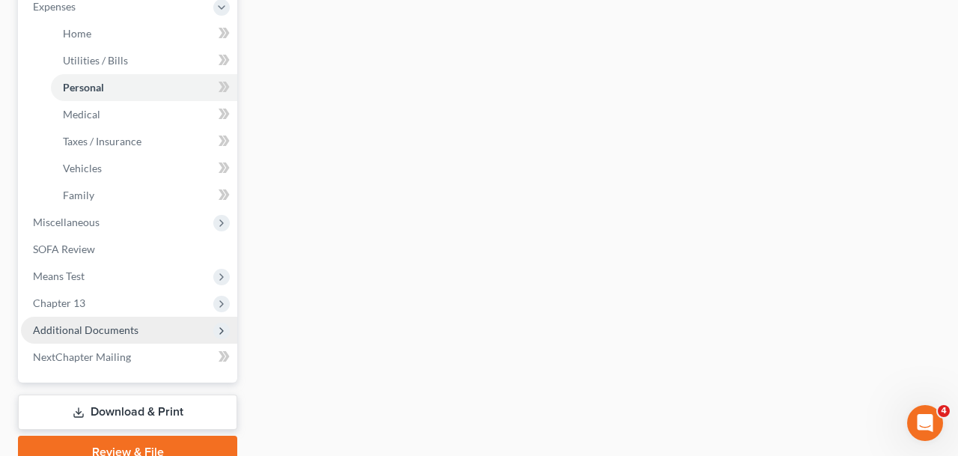
click at [128, 339] on span "Additional Documents" at bounding box center [129, 329] width 216 height 27
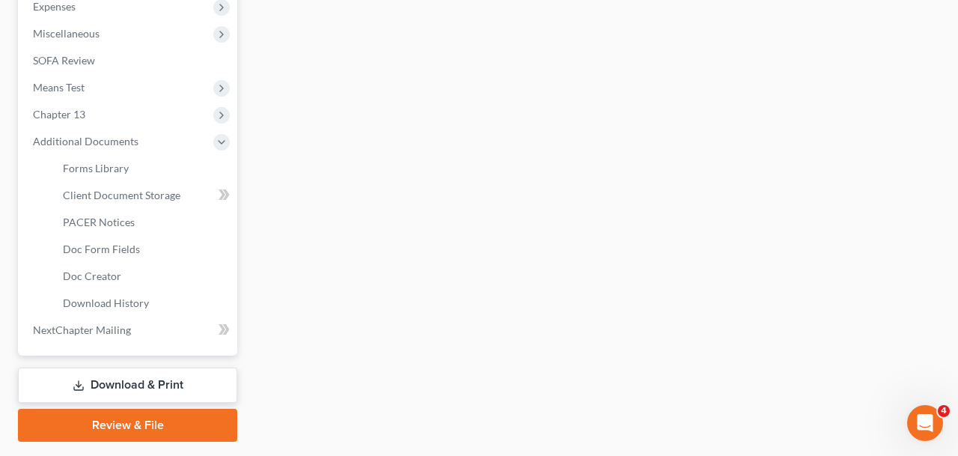
click at [142, 382] on link "Download & Print" at bounding box center [127, 384] width 219 height 35
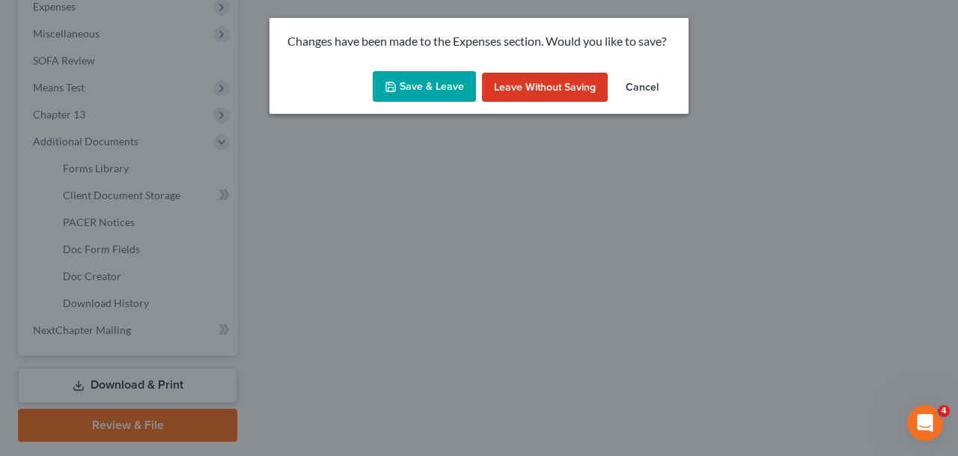
click at [428, 73] on button "Save & Leave" at bounding box center [424, 86] width 103 height 31
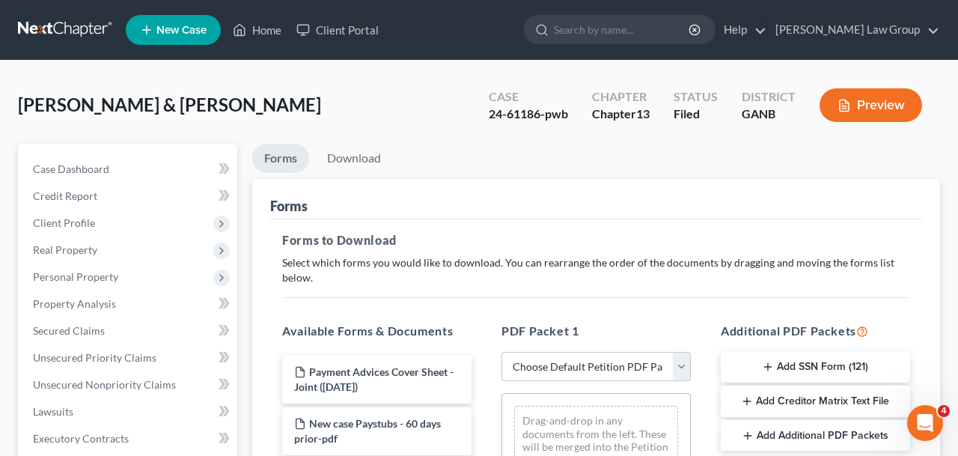
click at [501, 352] on select "Choose Default Petition PDF Packet Complete Bankruptcy Petition (all forms and …" at bounding box center [595, 367] width 189 height 30
select select "2"
click option "Amended Forms" at bounding box center [0, 0] width 0 height 0
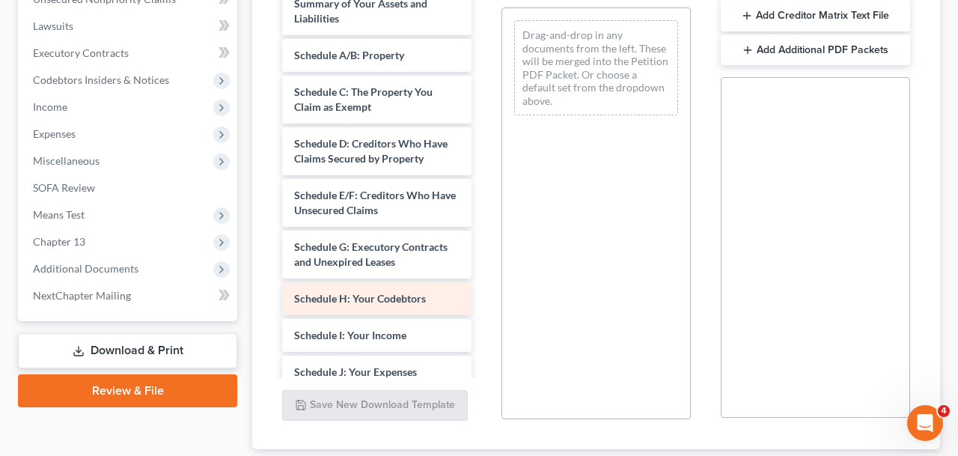
scroll to position [49, 0]
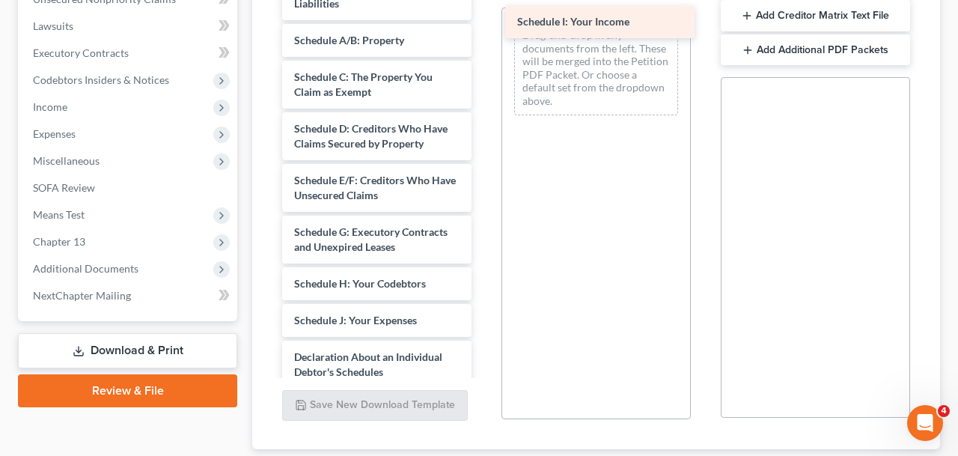
drag, startPoint x: 342, startPoint y: 319, endPoint x: 563, endPoint y: 23, distance: 368.8
click at [483, 23] on div "Schedule I: Your Income Voluntary Petition for Individuals Filing for Bankruptc…" at bounding box center [376, 309] width 213 height 777
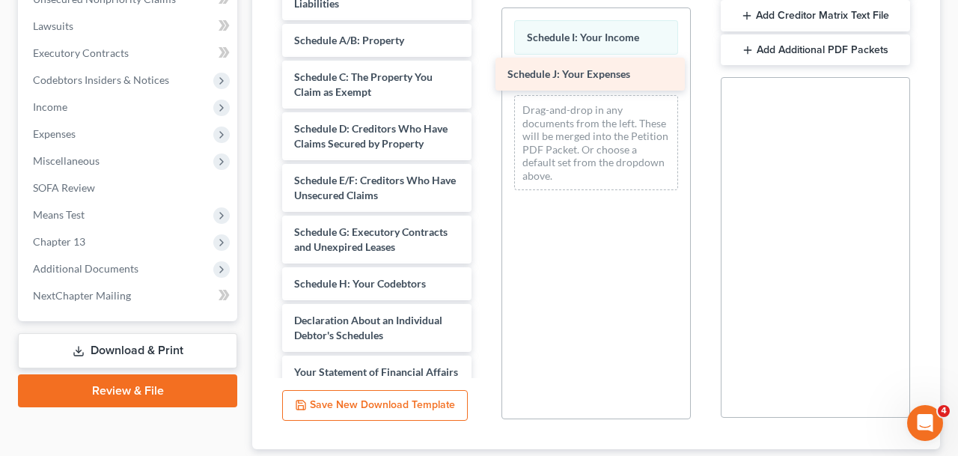
drag, startPoint x: 349, startPoint y: 325, endPoint x: 569, endPoint y: 70, distance: 336.9
click at [483, 70] on div "Schedule J: Your Expenses Voluntary Petition for Individuals Filing for Bankrup…" at bounding box center [376, 291] width 213 height 741
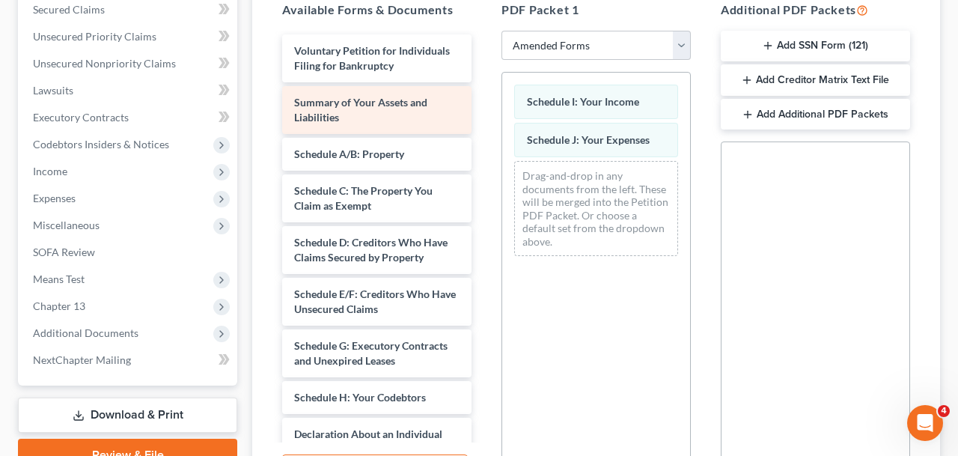
scroll to position [312, 0]
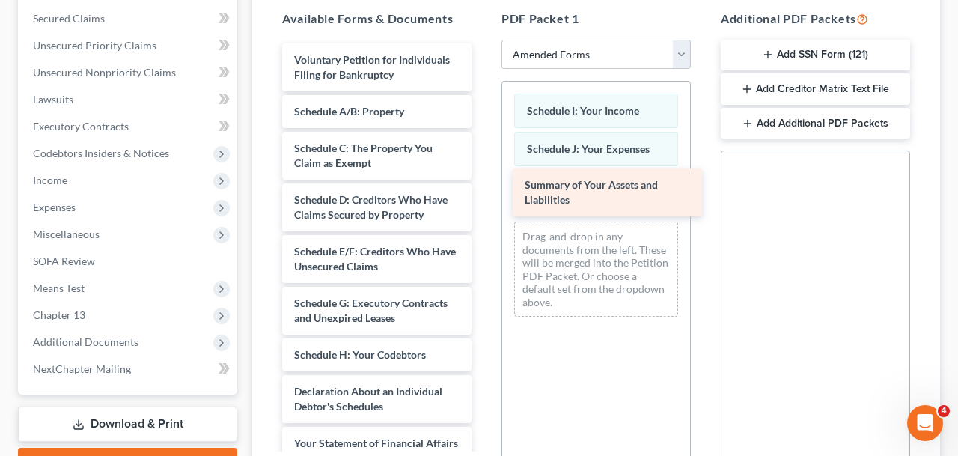
drag, startPoint x: 345, startPoint y: 120, endPoint x: 575, endPoint y: 195, distance: 242.0
click at [483, 195] on div "Summary of Your Assets and Liabilities Voluntary Petition for Individuals Filin…" at bounding box center [376, 387] width 213 height 689
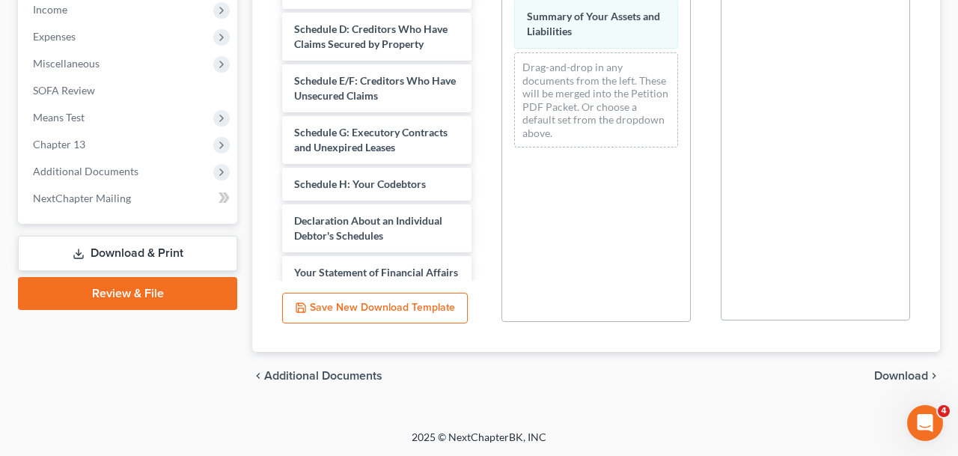
click at [898, 370] on span "Download" at bounding box center [901, 376] width 54 height 12
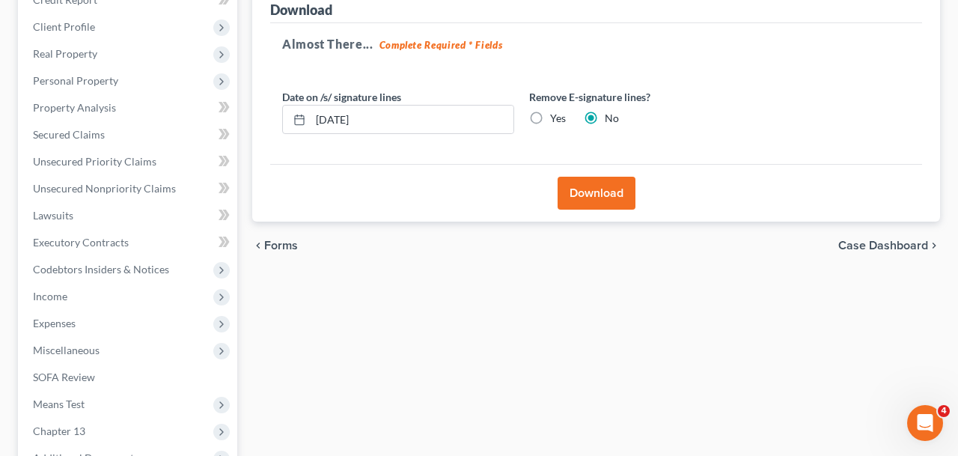
scroll to position [141, 0]
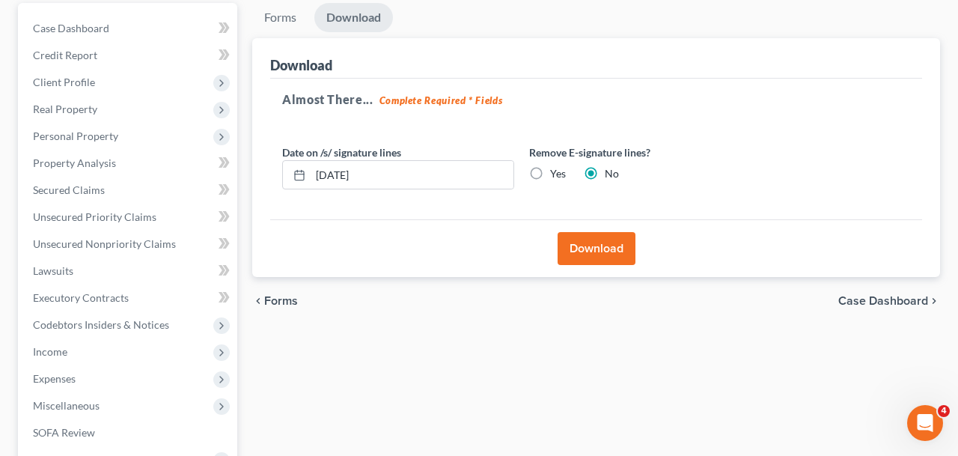
click at [578, 239] on button "Download" at bounding box center [596, 248] width 78 height 33
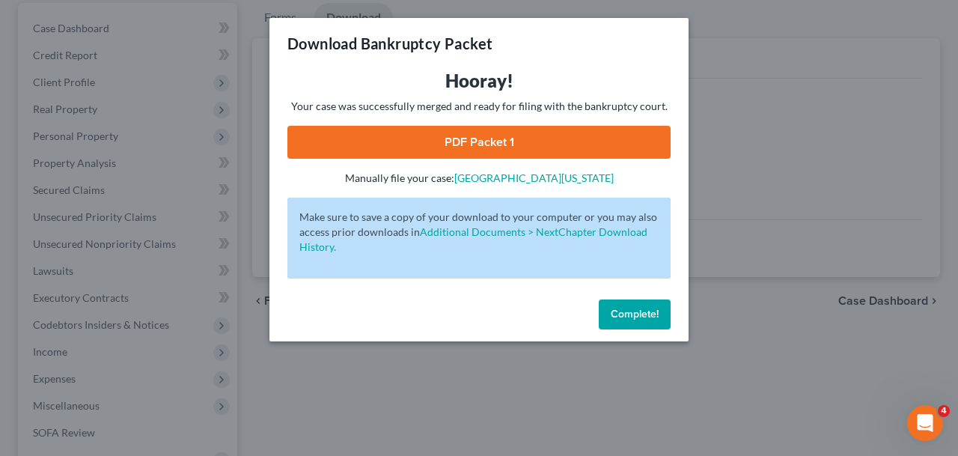
click at [524, 156] on link "PDF Packet 1" at bounding box center [478, 142] width 383 height 33
click at [640, 305] on button "Complete!" at bounding box center [635, 314] width 72 height 30
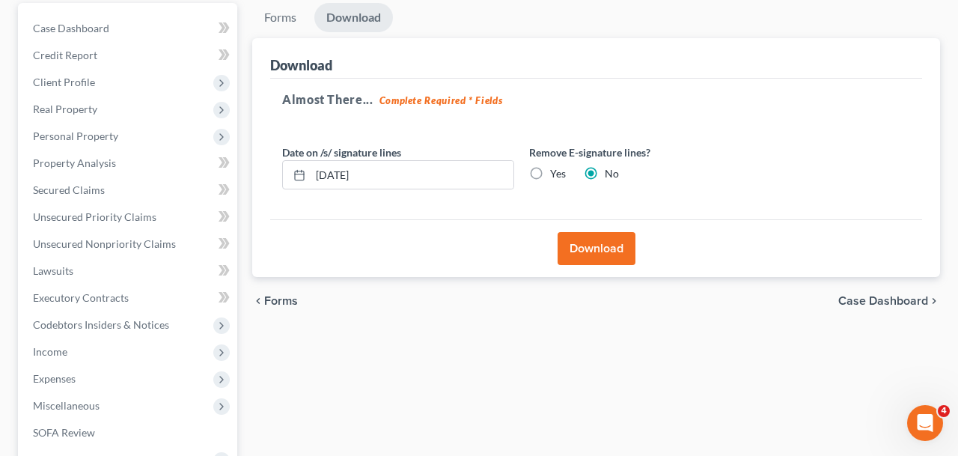
scroll to position [0, 0]
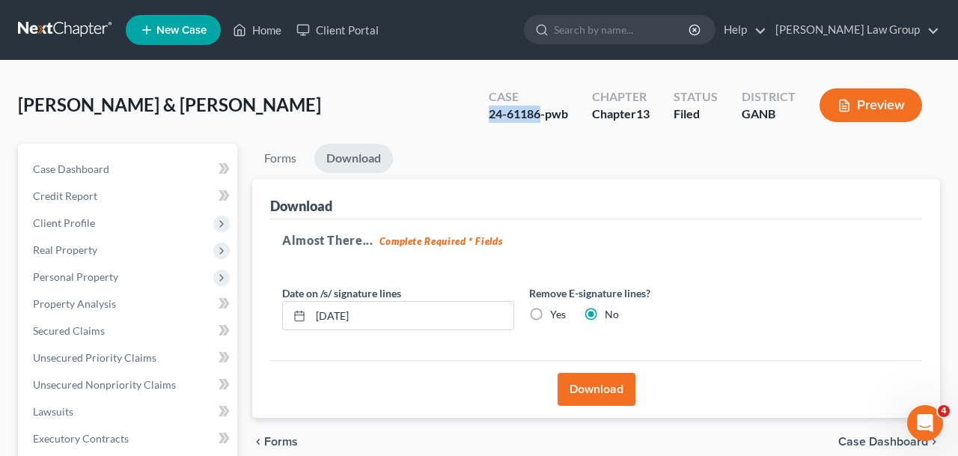
drag, startPoint x: 541, startPoint y: 114, endPoint x: 447, endPoint y: 114, distance: 93.5
click at [447, 114] on div "[PERSON_NAME] & [PERSON_NAME] Upgraded Case 24-61186-pwb Chapter Chapter 13 Sta…" at bounding box center [479, 111] width 922 height 65
copy div "24-61186"
click at [263, 25] on link "Home" at bounding box center [257, 29] width 64 height 27
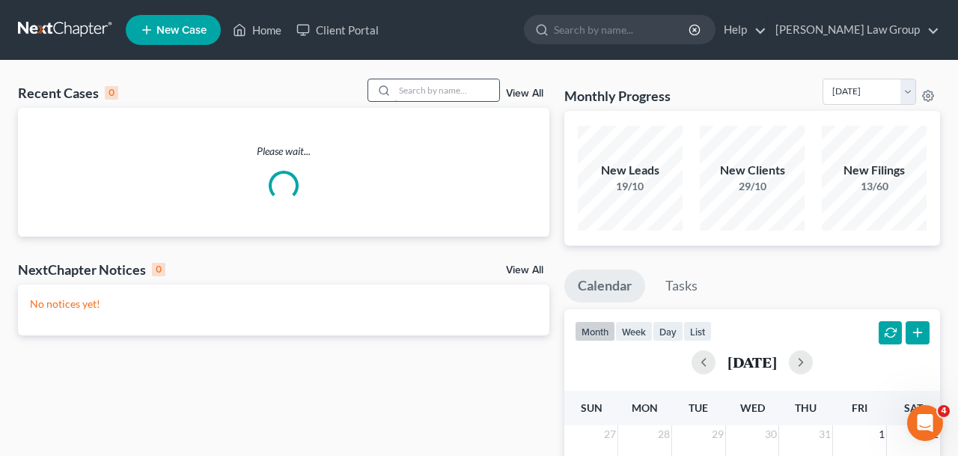
click at [471, 86] on input "search" at bounding box center [446, 90] width 105 height 22
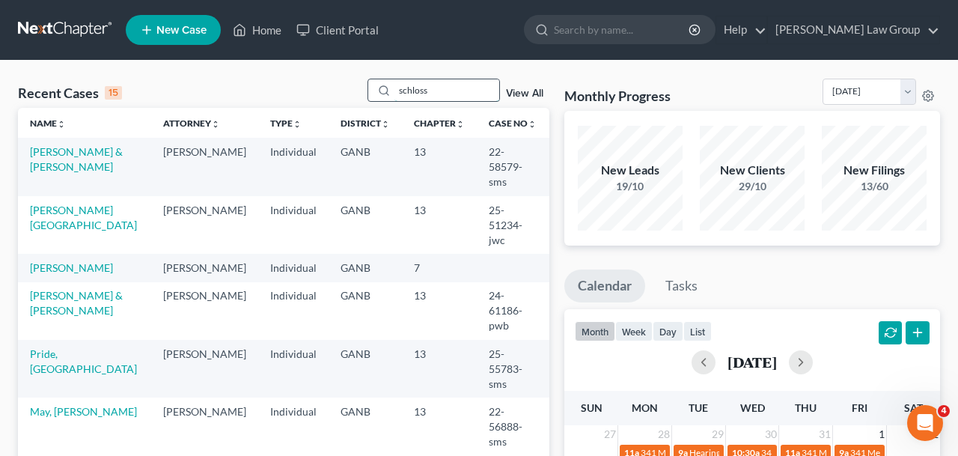
type input "schloss"
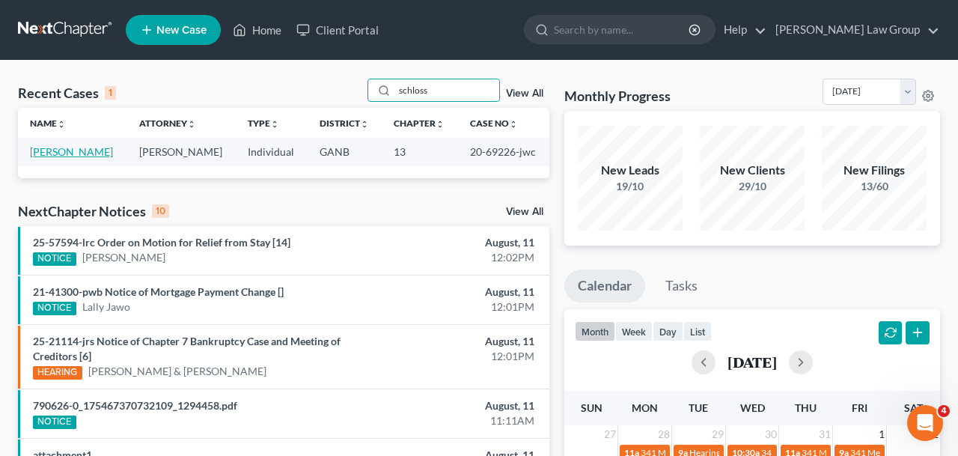
click at [92, 152] on link "[PERSON_NAME]" at bounding box center [71, 151] width 83 height 13
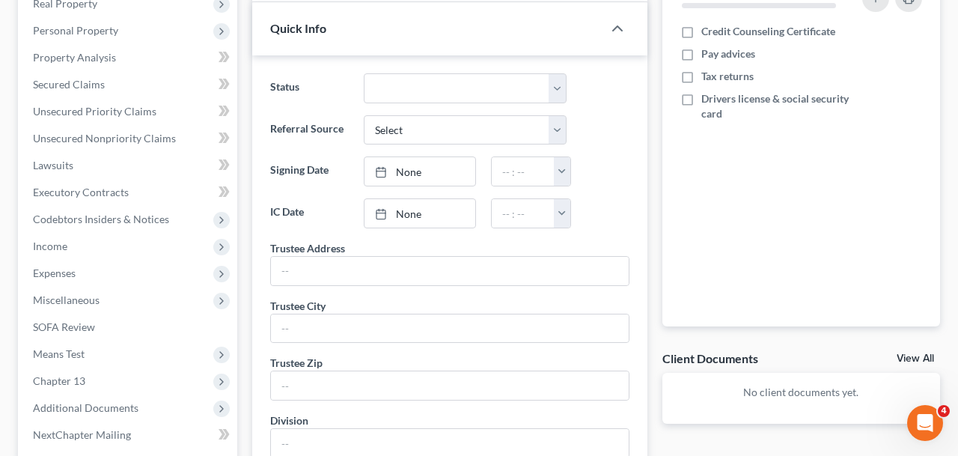
scroll to position [379, 0]
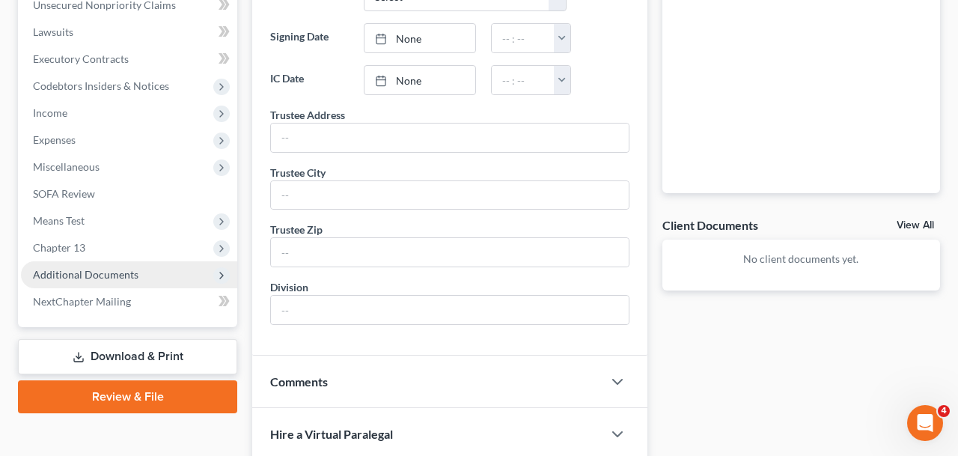
click at [120, 284] on span "Additional Documents" at bounding box center [129, 274] width 216 height 27
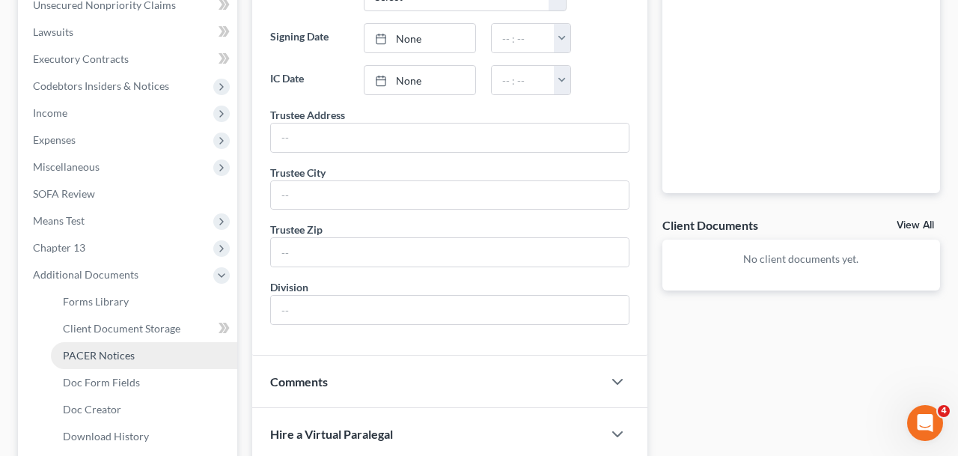
click at [137, 351] on link "PACER Notices" at bounding box center [144, 355] width 186 height 27
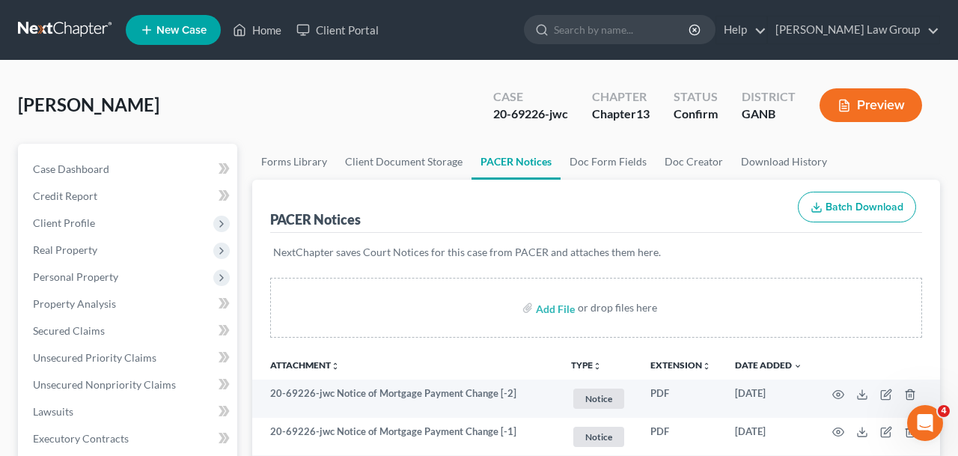
scroll to position [233, 0]
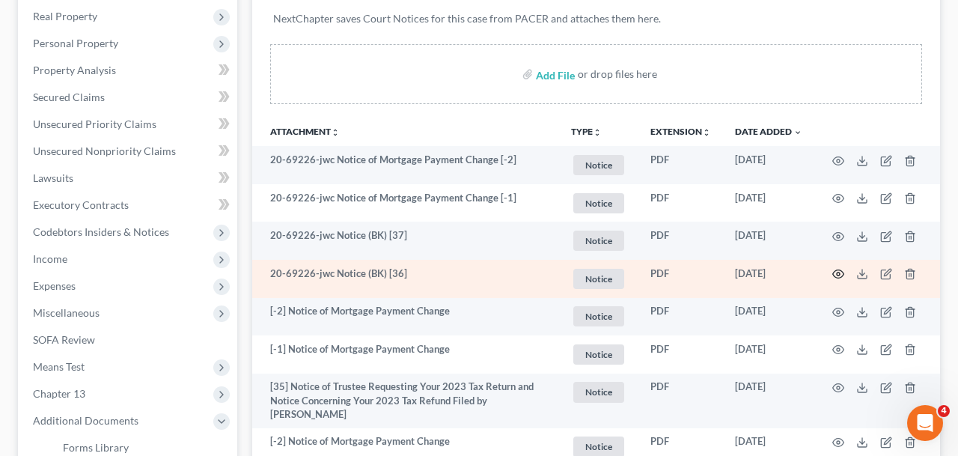
click at [837, 274] on circle "button" at bounding box center [837, 273] width 3 height 3
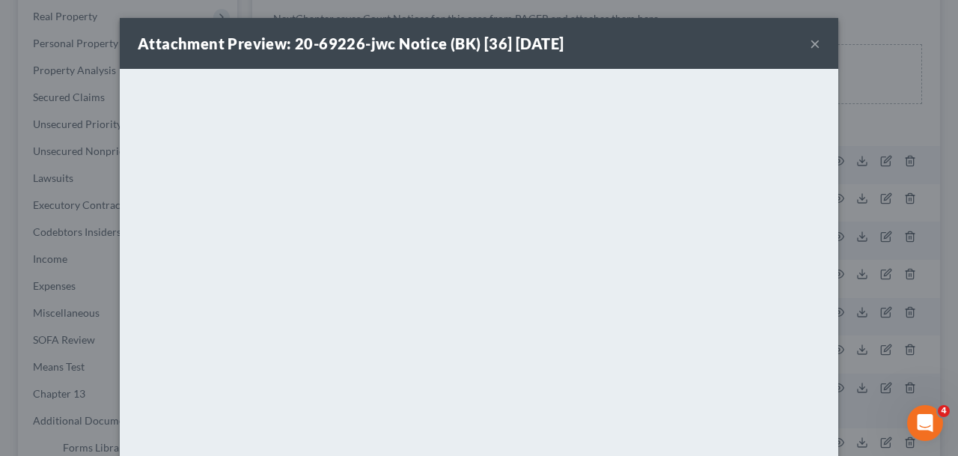
click at [820, 42] on button "×" at bounding box center [815, 43] width 10 height 18
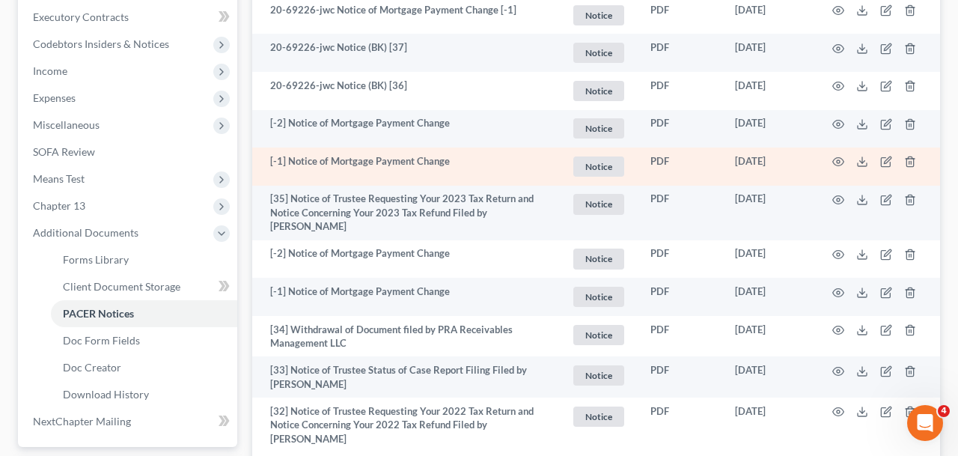
scroll to position [0, 0]
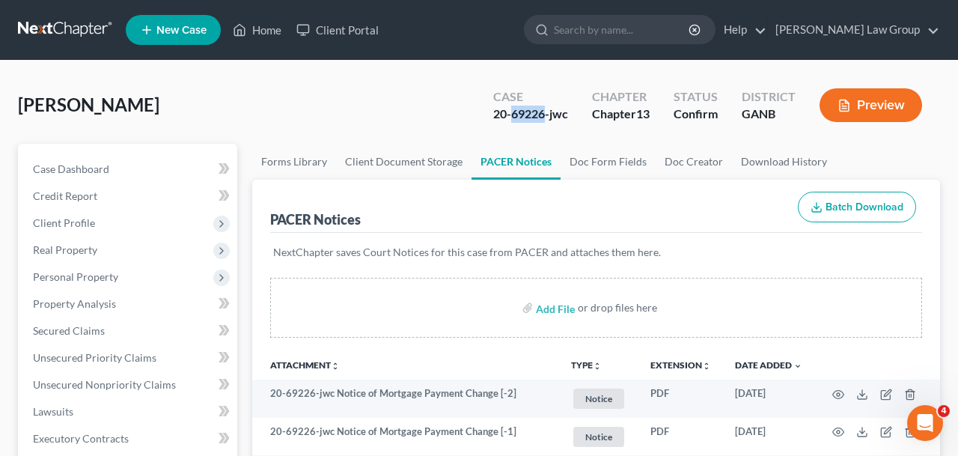
drag, startPoint x: 543, startPoint y: 113, endPoint x: 511, endPoint y: 118, distance: 32.6
click at [511, 118] on div "20-69226-jwc" at bounding box center [530, 113] width 75 height 17
copy div "69226"
click at [257, 32] on link "Home" at bounding box center [257, 29] width 64 height 27
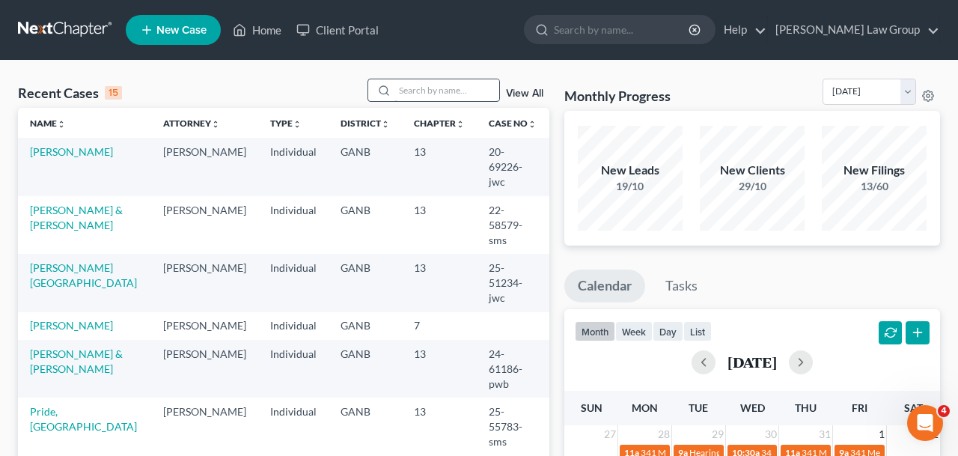
click at [471, 96] on input "search" at bounding box center [446, 90] width 105 height 22
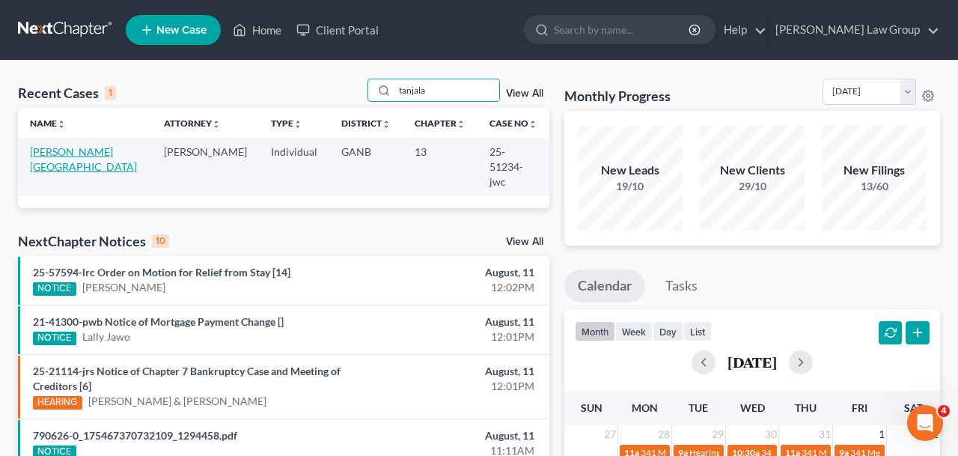
type input "tanjala"
click at [60, 159] on link "[PERSON_NAME][GEOGRAPHIC_DATA]" at bounding box center [83, 159] width 107 height 28
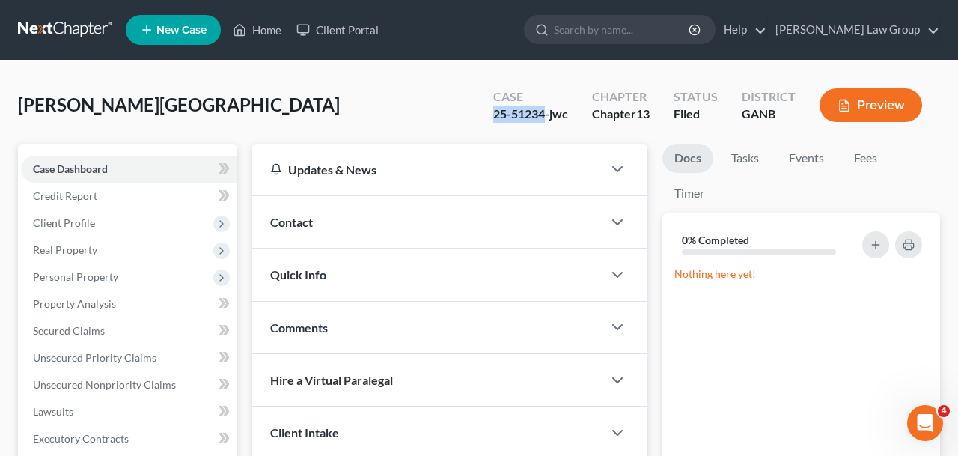
drag, startPoint x: 547, startPoint y: 117, endPoint x: 456, endPoint y: 117, distance: 91.3
click at [456, 117] on div "[PERSON_NAME] Upgraded Case 25-51234-jwc Chapter Chapter 13 Status Filed Distri…" at bounding box center [479, 111] width 922 height 65
copy div "25-51234"
click at [251, 36] on link "Home" at bounding box center [257, 29] width 64 height 27
